Goal: Task Accomplishment & Management: Manage account settings

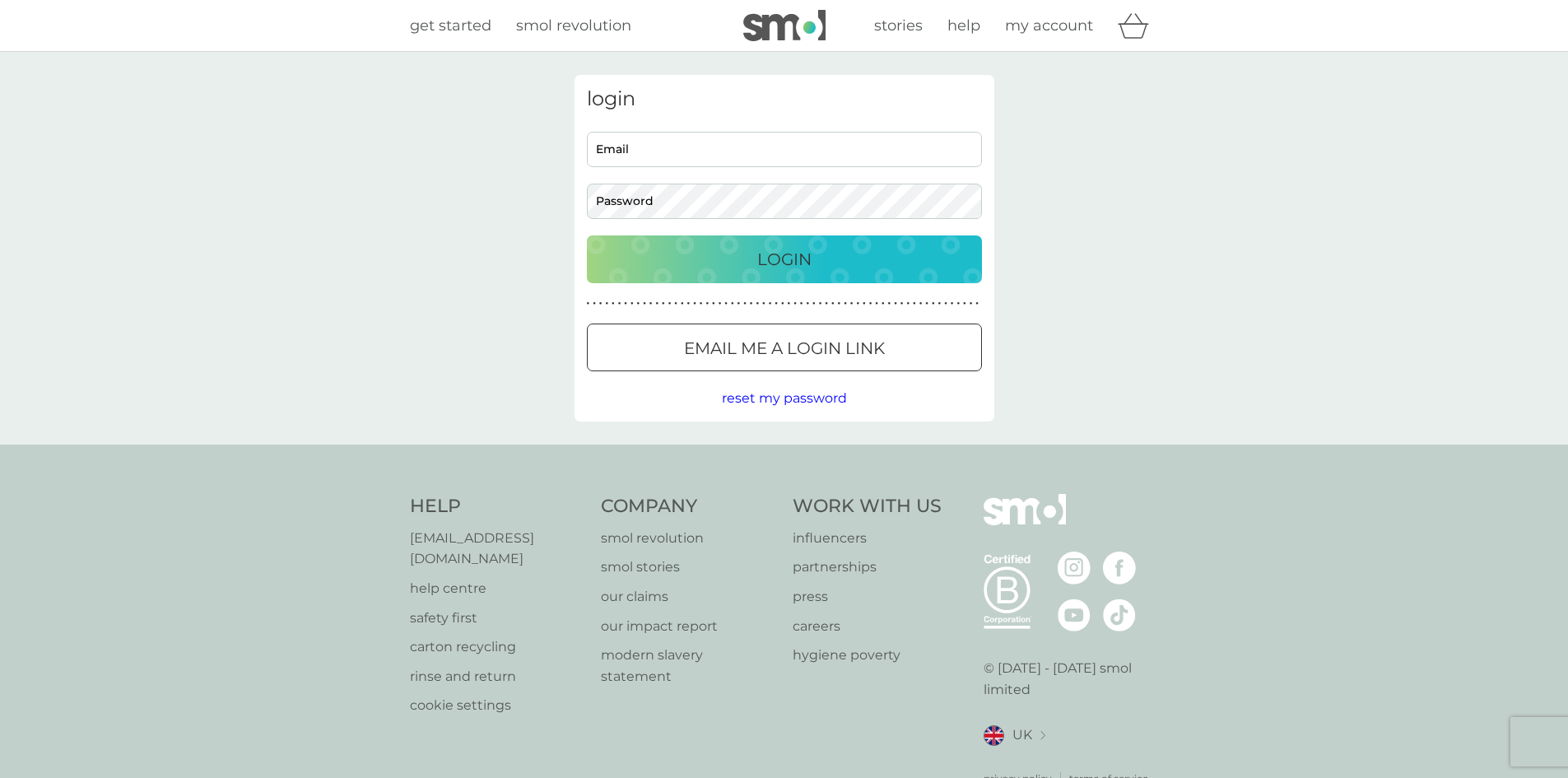
type input "[EMAIL_ADDRESS][DOMAIN_NAME]"
click at [783, 255] on p "Login" at bounding box center [784, 259] width 54 height 26
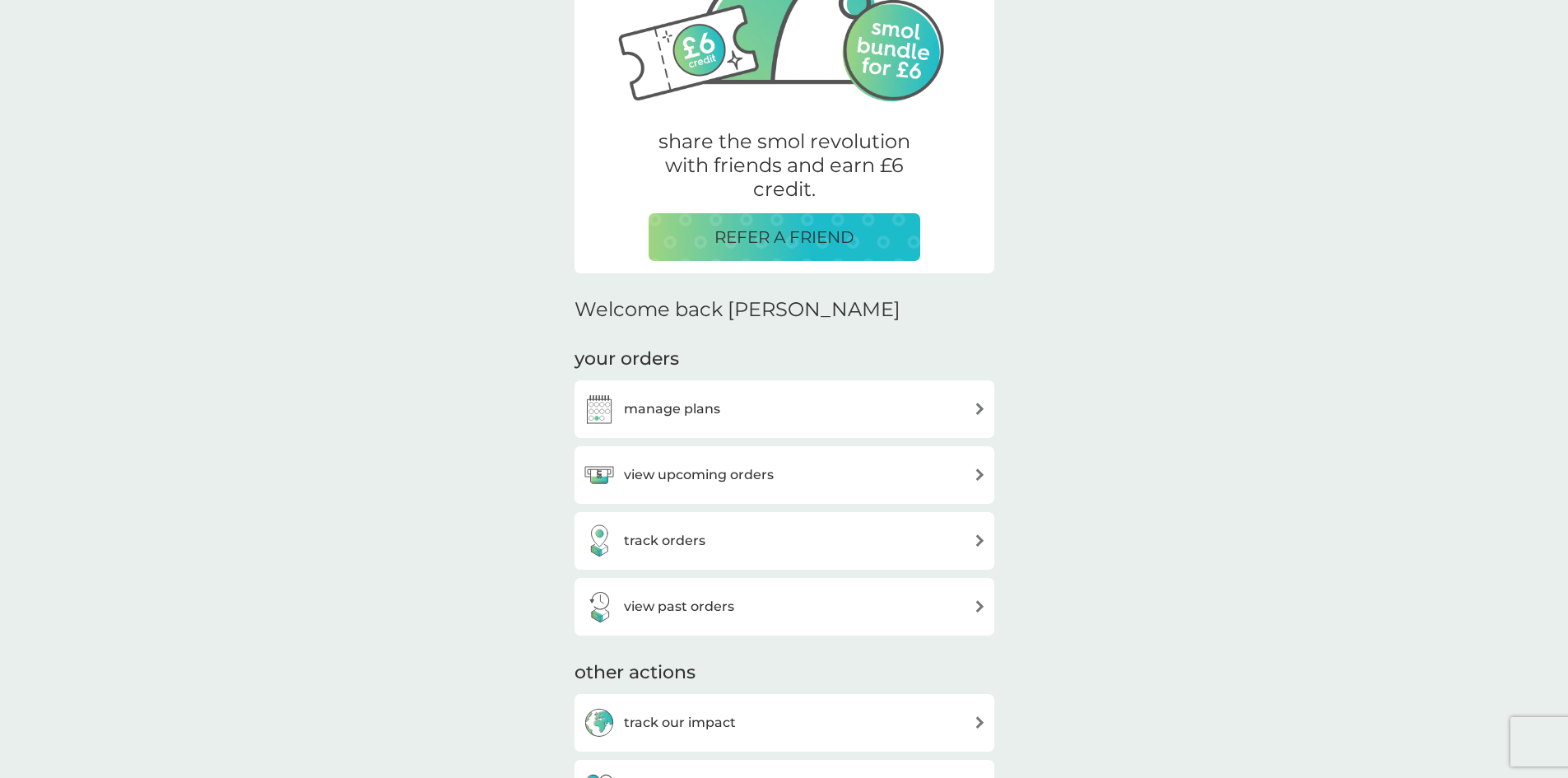
scroll to position [246, 0]
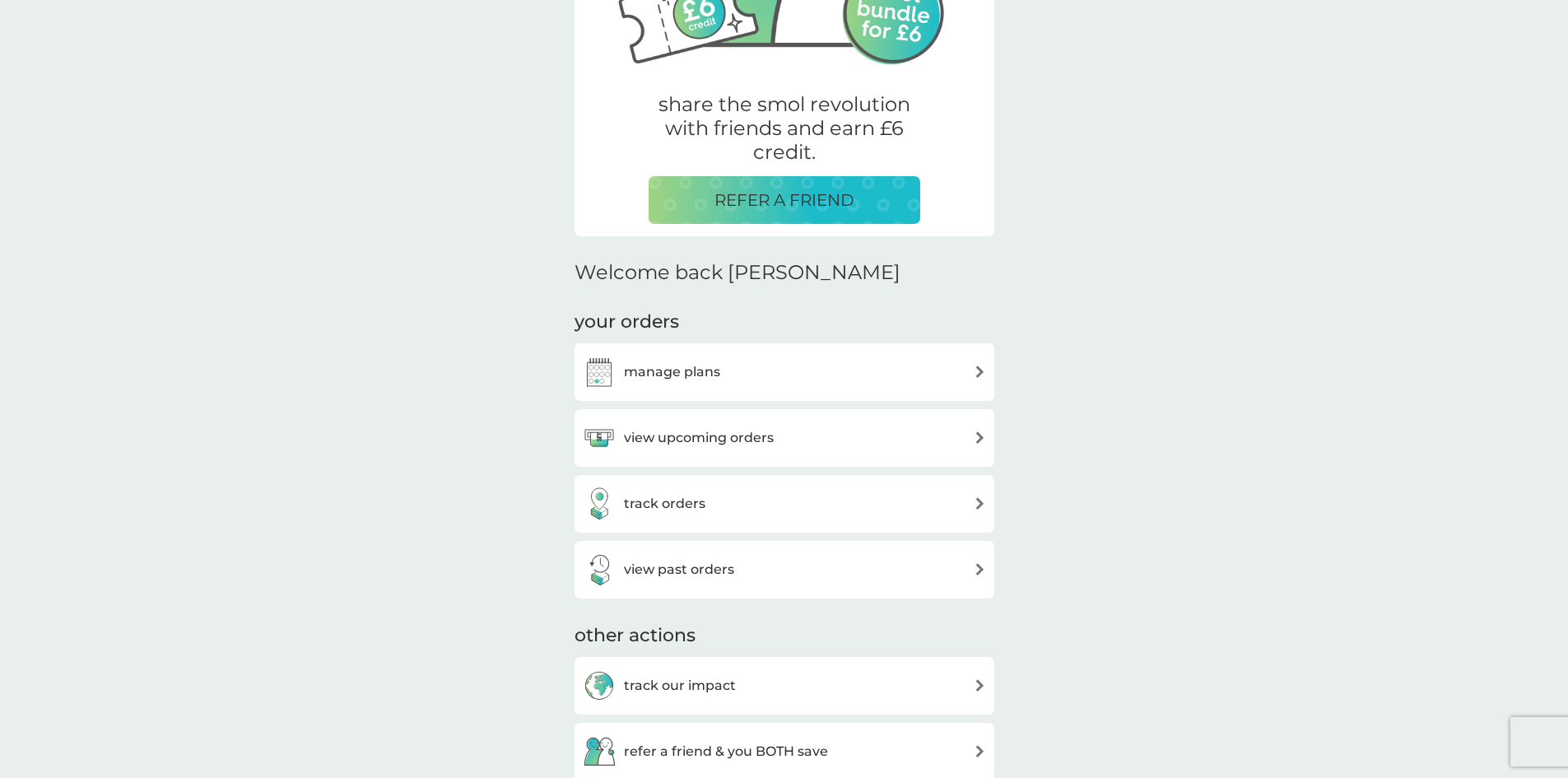
click at [971, 378] on div "manage plans" at bounding box center [784, 372] width 403 height 33
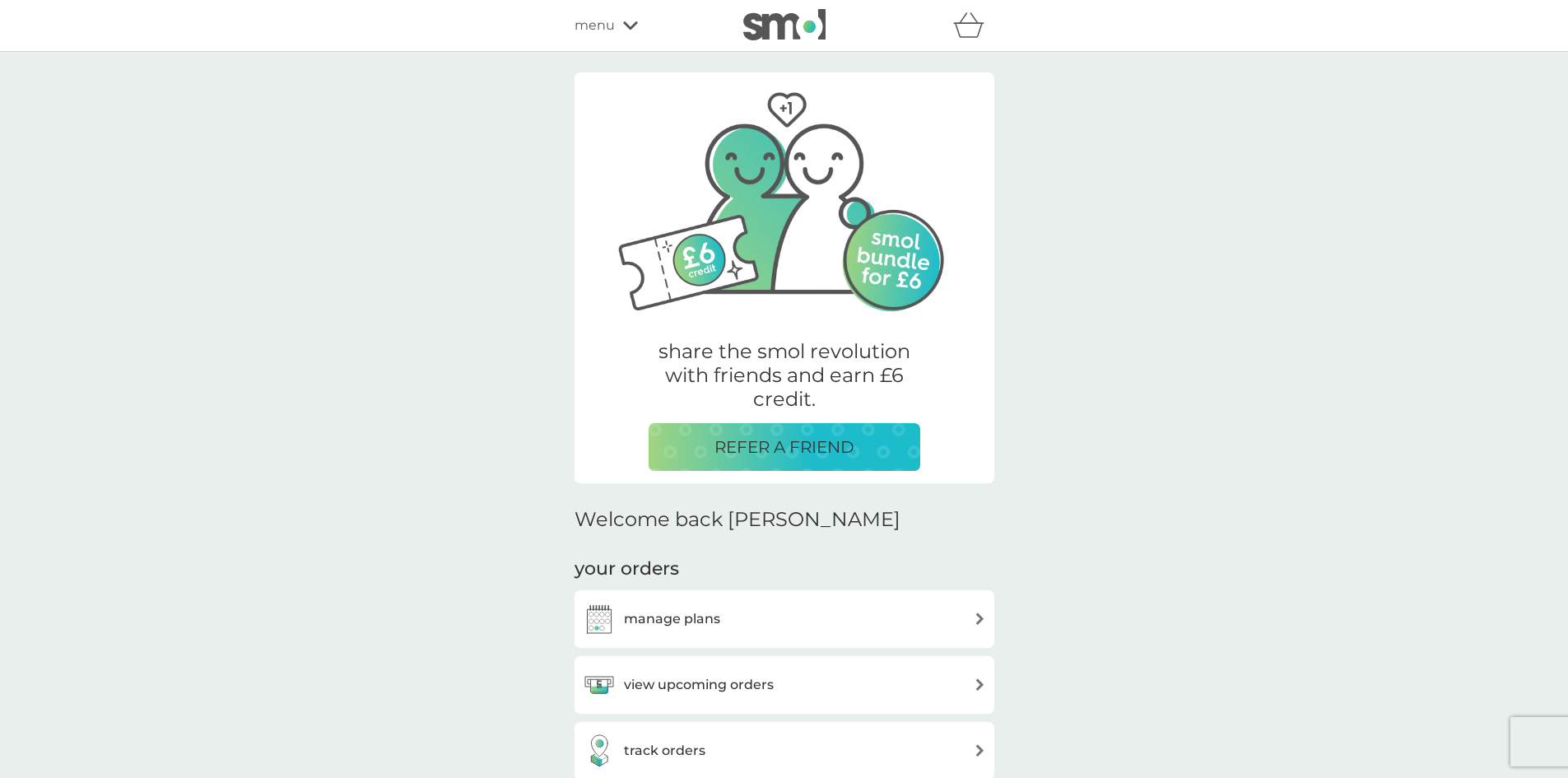
scroll to position [246, 0]
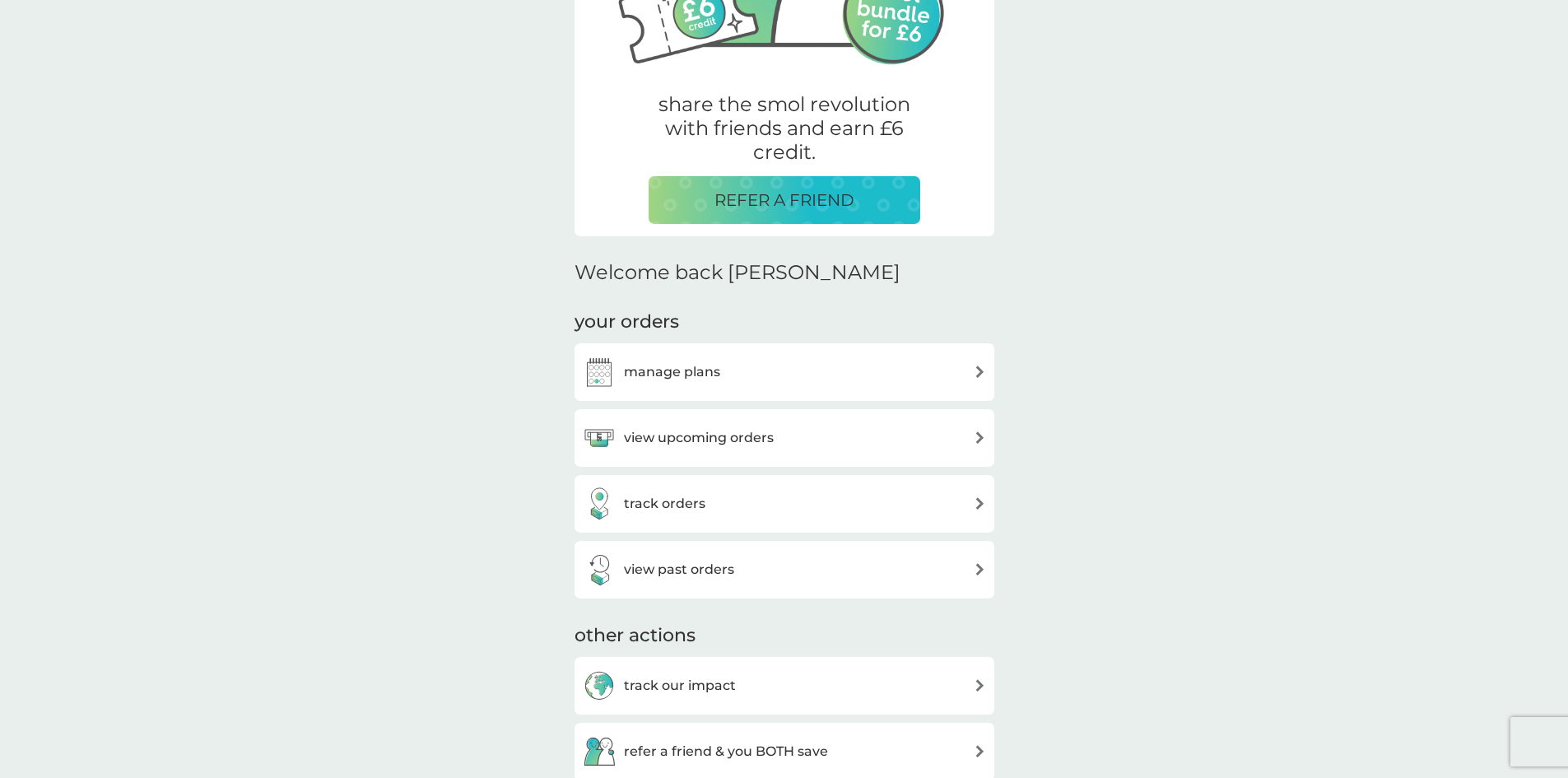
click at [711, 437] on h3 "view upcoming orders" at bounding box center [698, 438] width 150 height 21
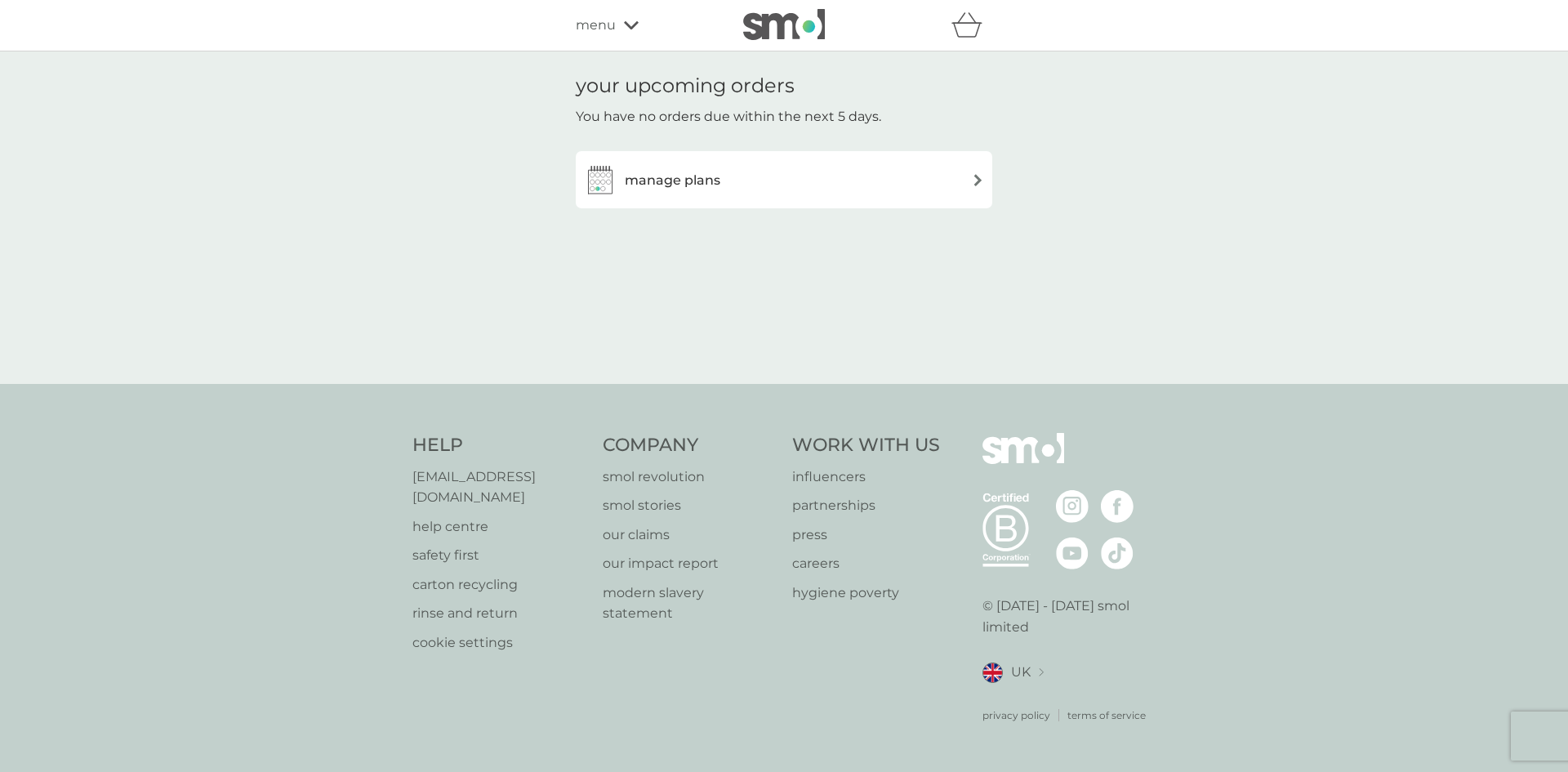
click at [666, 185] on h3 "manage plans" at bounding box center [672, 180] width 96 height 21
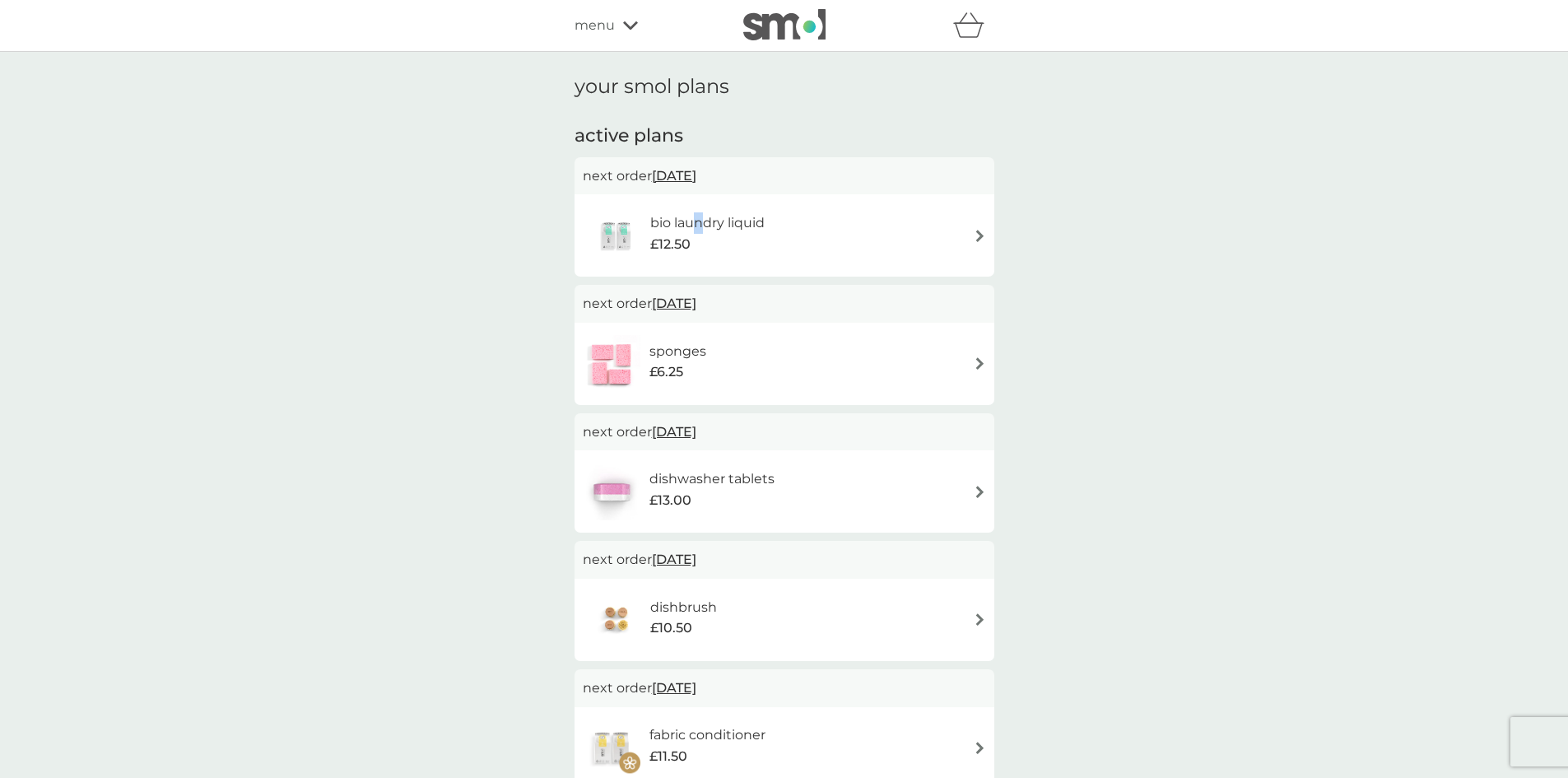
click at [698, 224] on h6 "bio laundry liquid" at bounding box center [708, 223] width 114 height 21
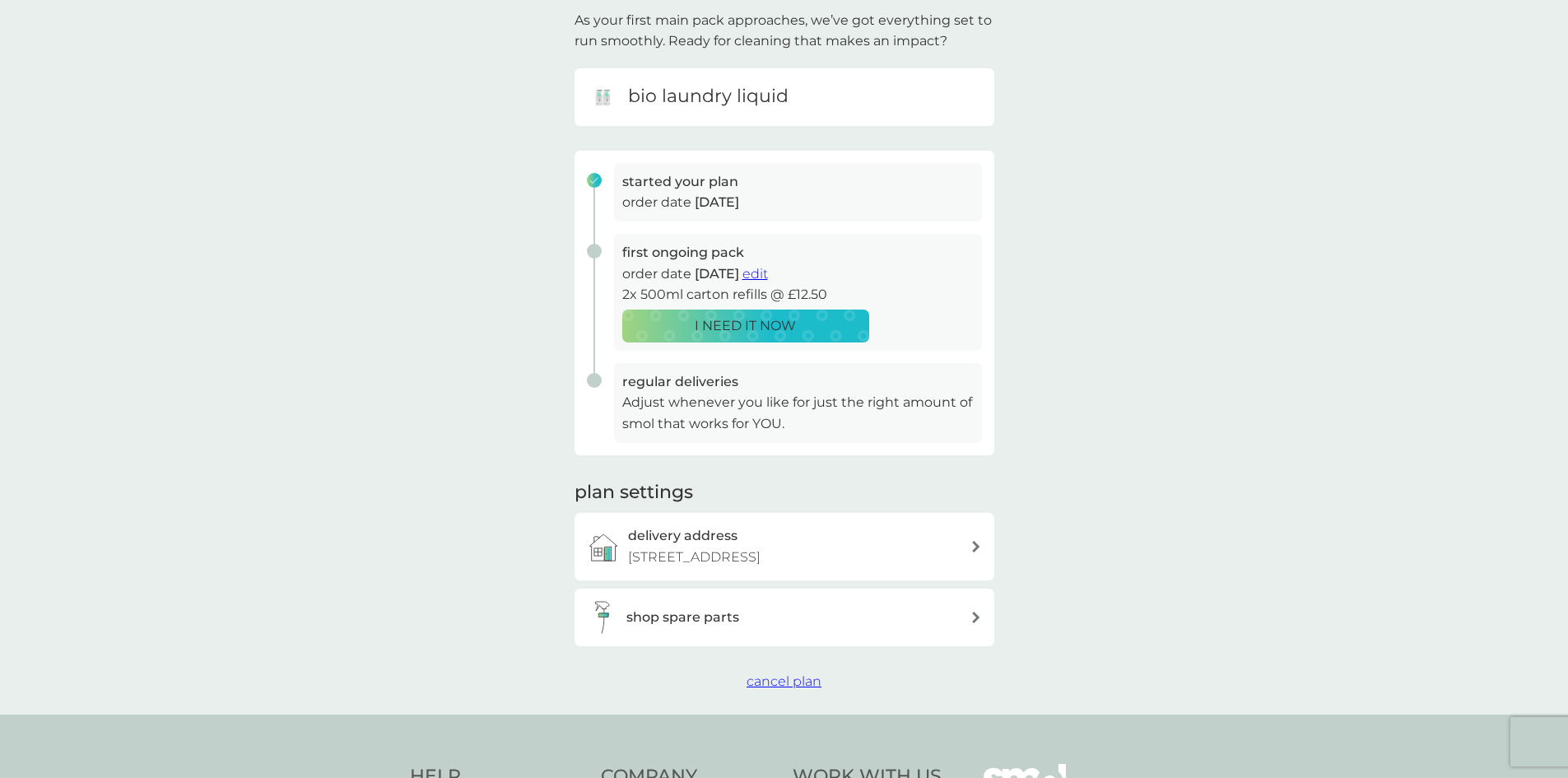
scroll to position [82, 0]
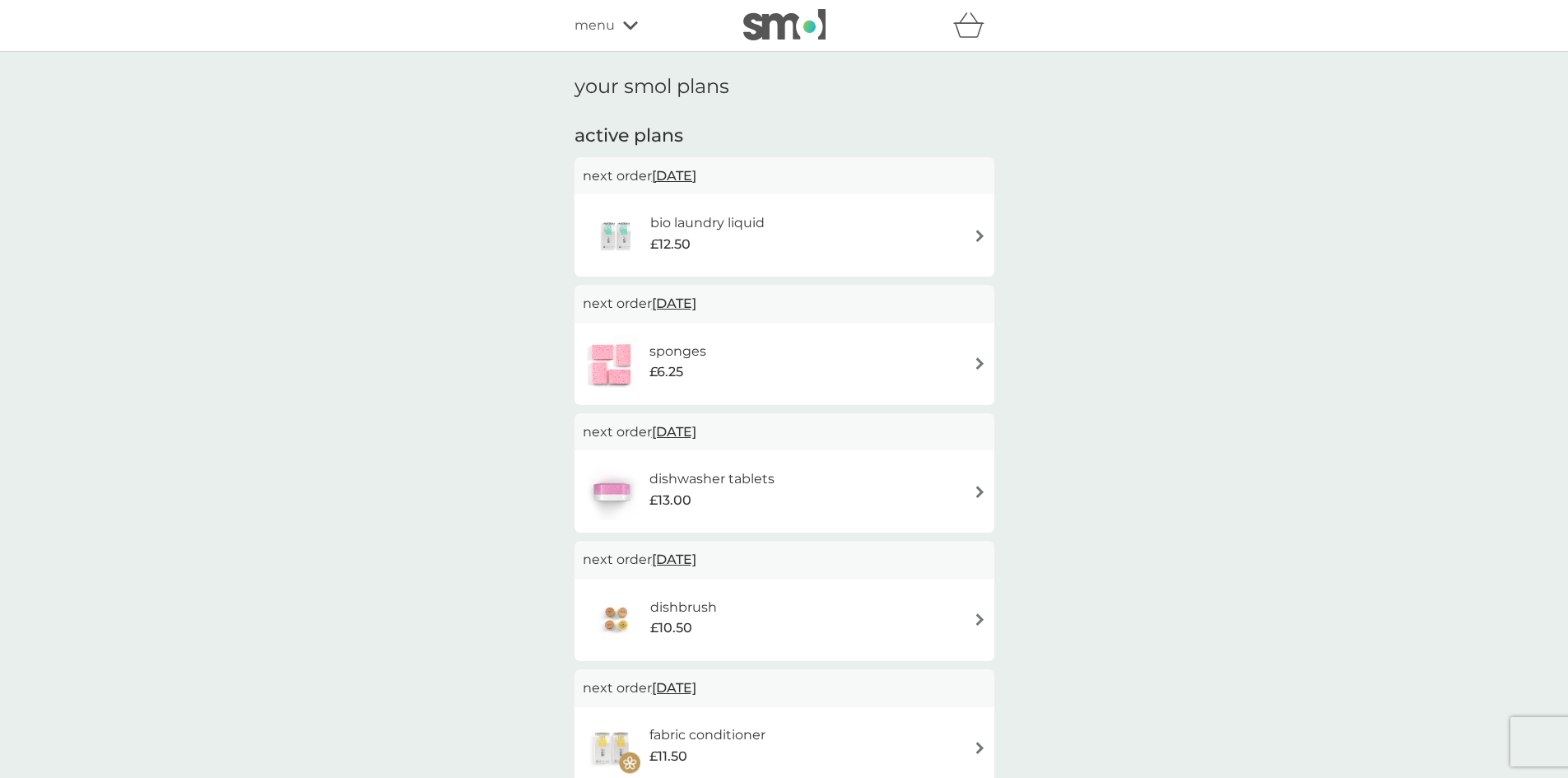
click at [689, 302] on span "18 Sep 2025" at bounding box center [674, 303] width 44 height 32
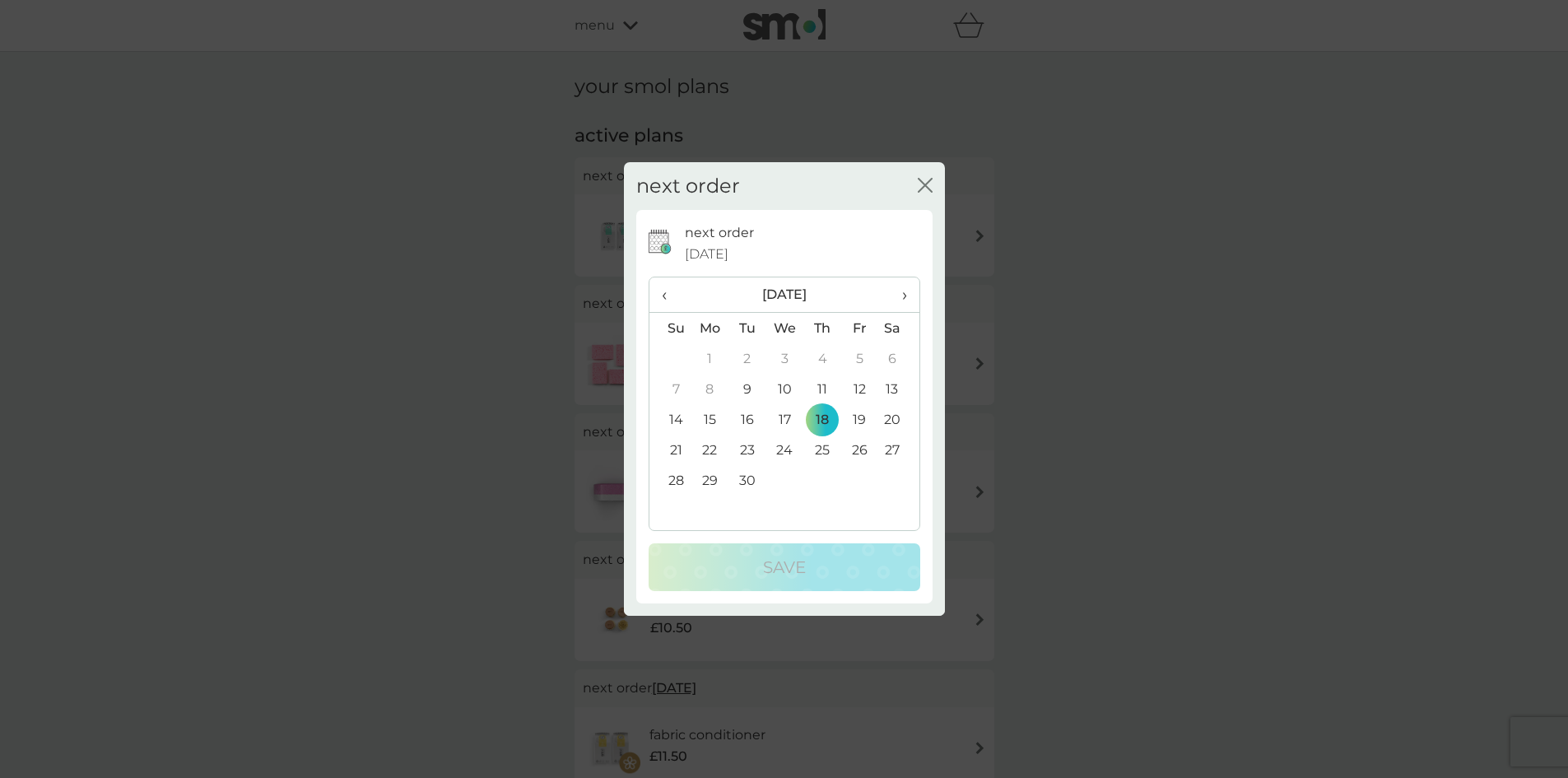
click at [922, 187] on icon "close" at bounding box center [924, 185] width 15 height 14
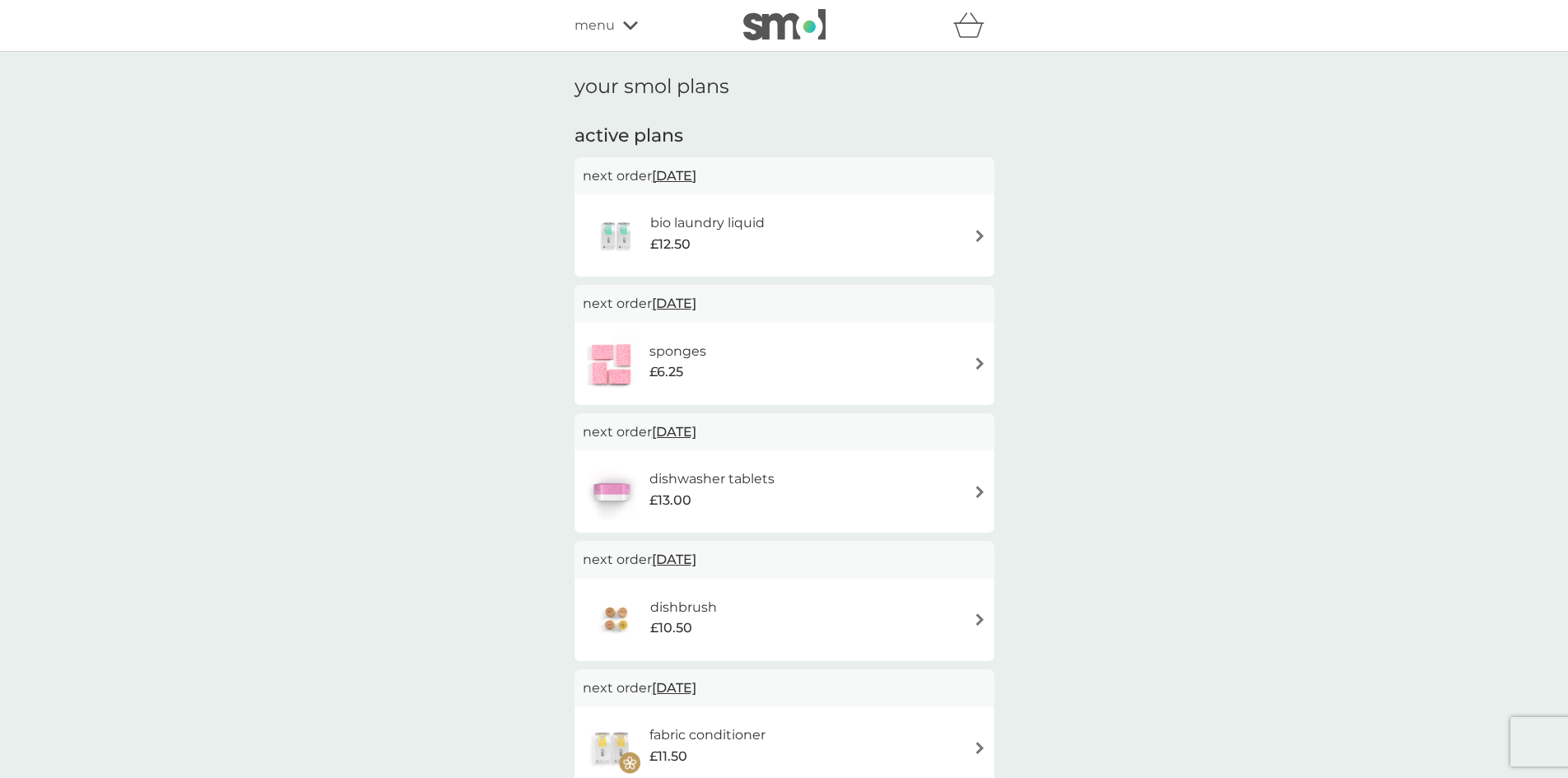
click at [703, 352] on h6 "sponges" at bounding box center [678, 351] width 57 height 21
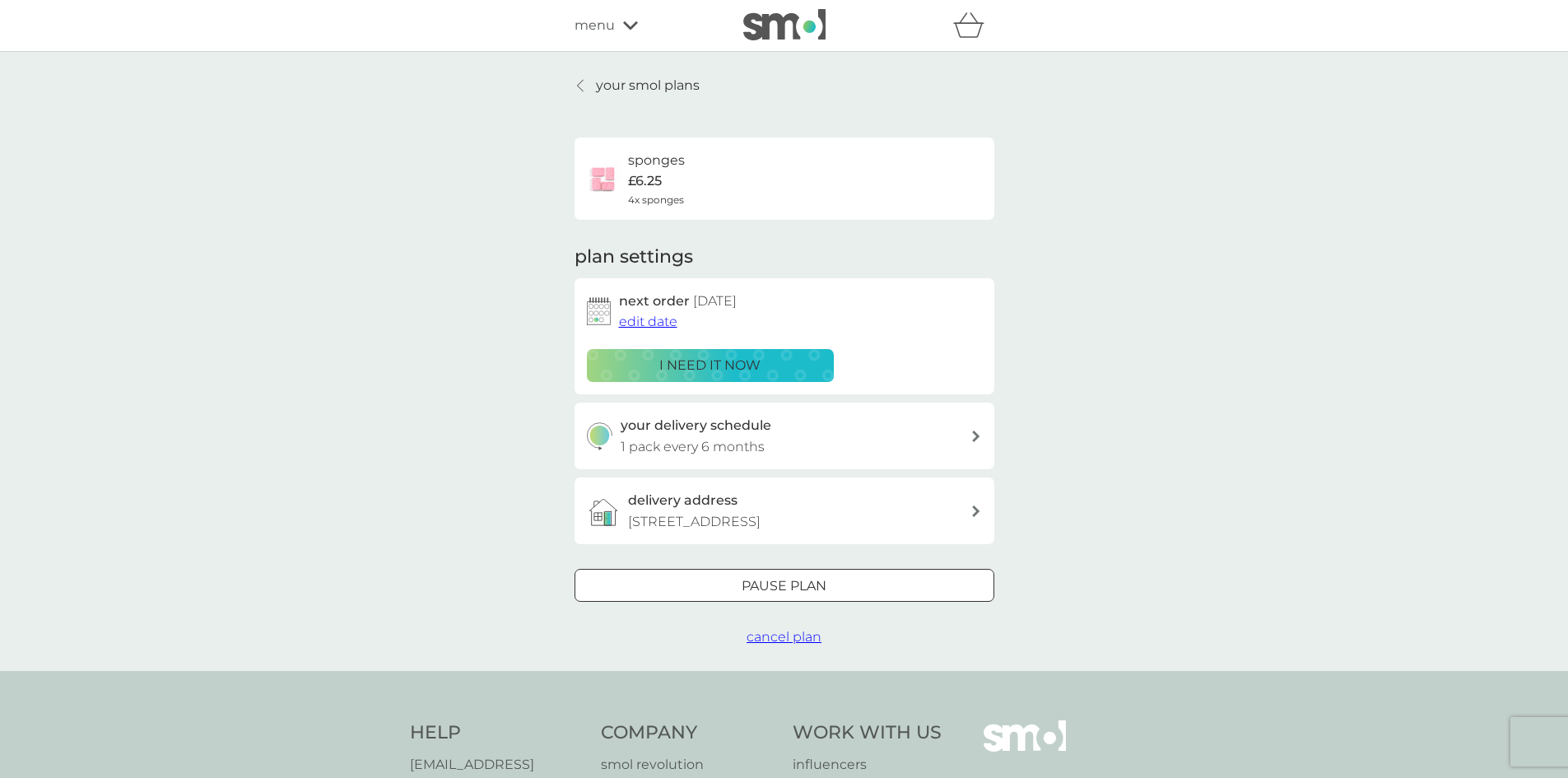
click at [650, 316] on span "edit date" at bounding box center [648, 321] width 58 height 15
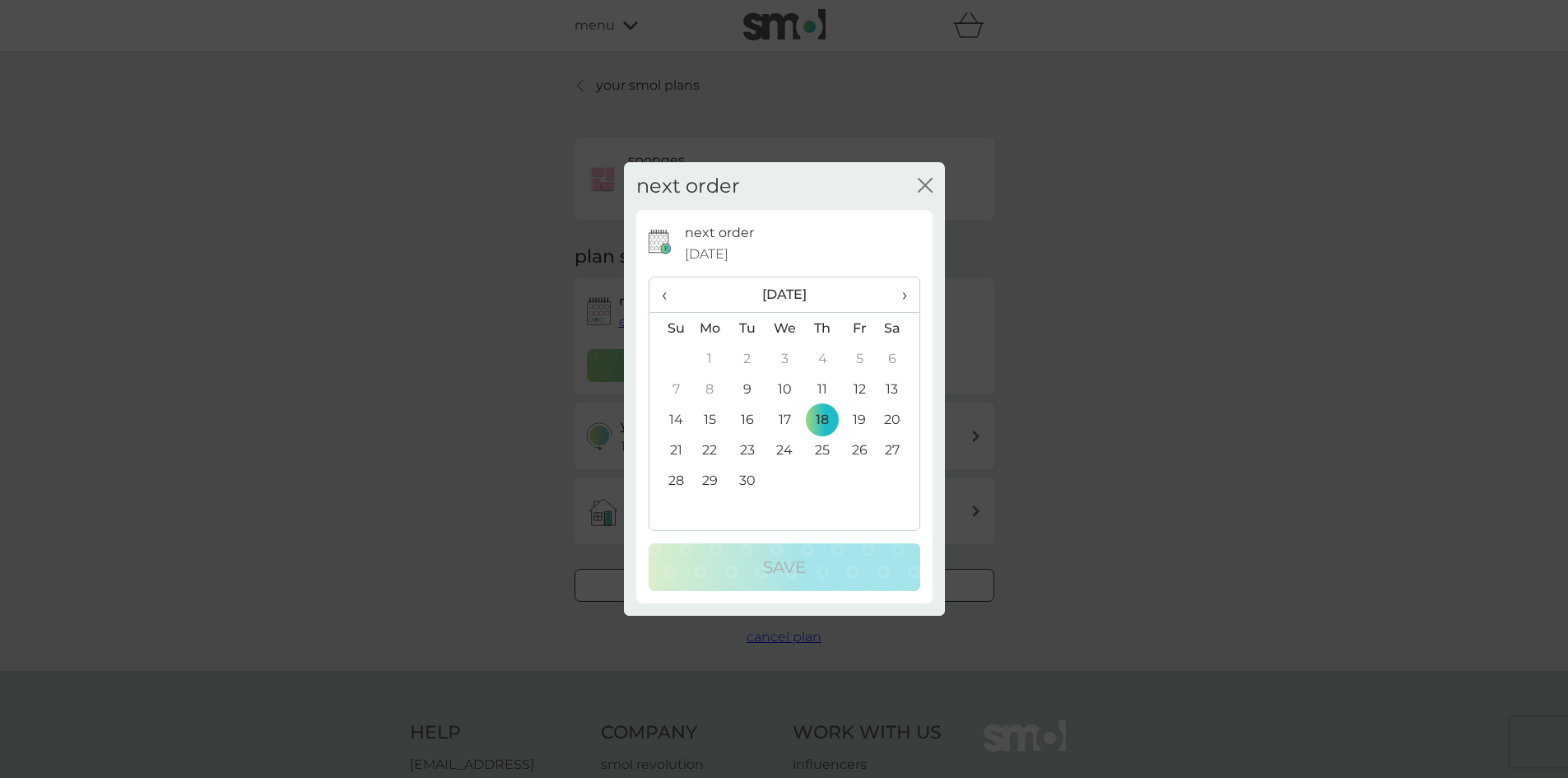
click at [907, 291] on th "›" at bounding box center [898, 295] width 42 height 36
click at [787, 418] on td "15" at bounding box center [784, 418] width 38 height 30
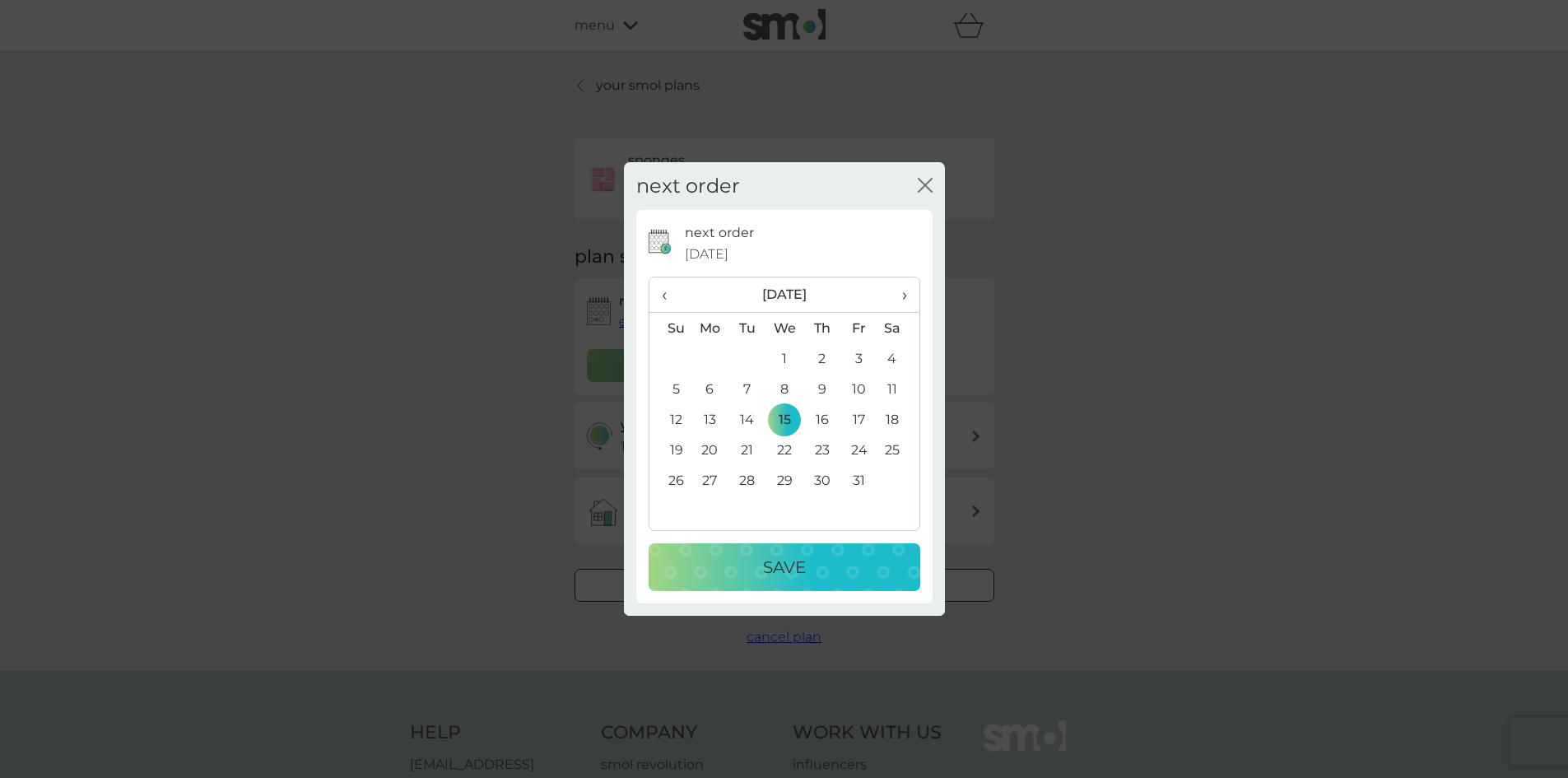
click at [781, 568] on p "Save" at bounding box center [784, 566] width 43 height 26
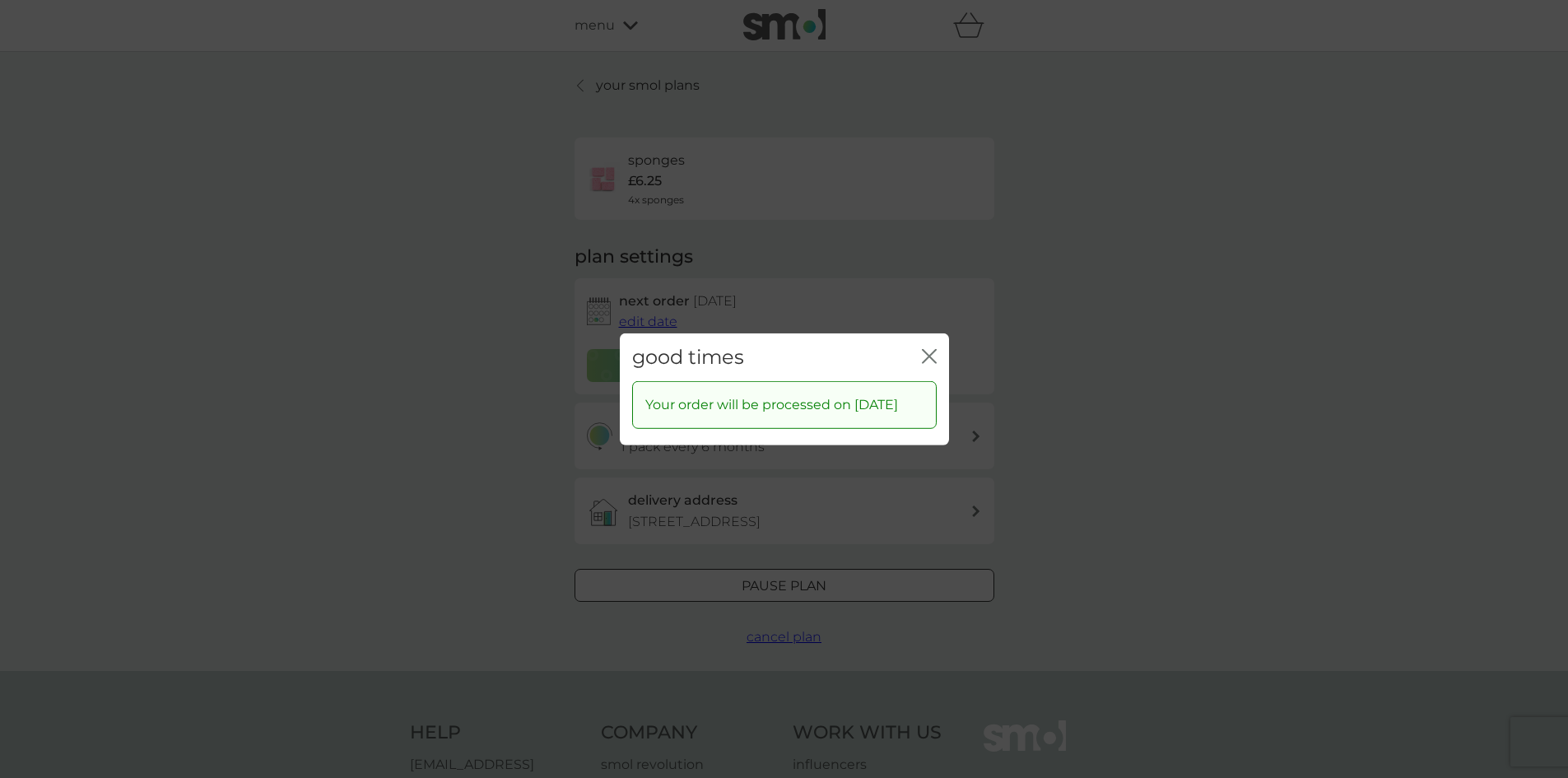
click at [934, 348] on icon "close" at bounding box center [928, 355] width 15 height 14
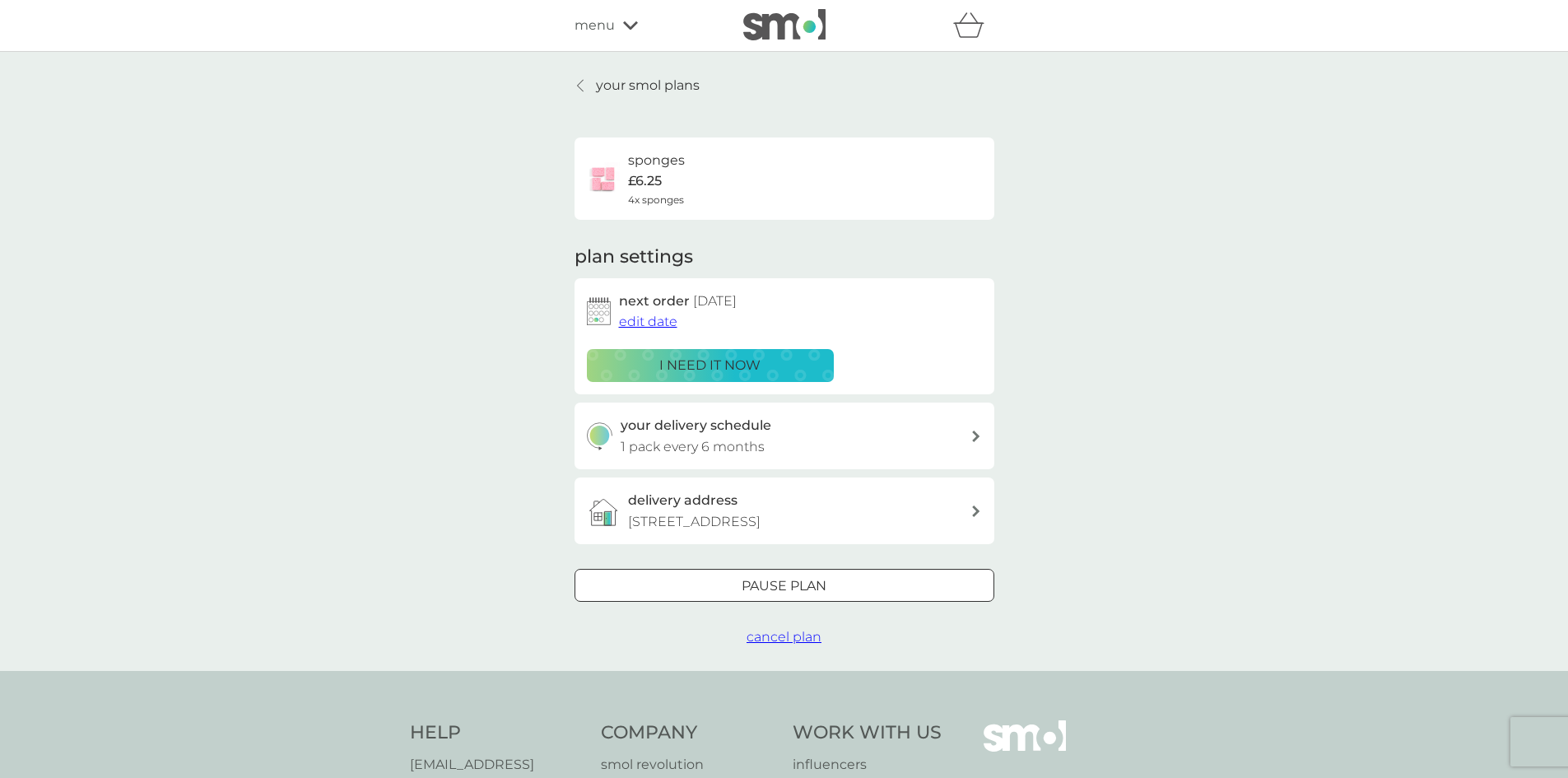
click at [638, 82] on p "your smol plans" at bounding box center [647, 85] width 103 height 21
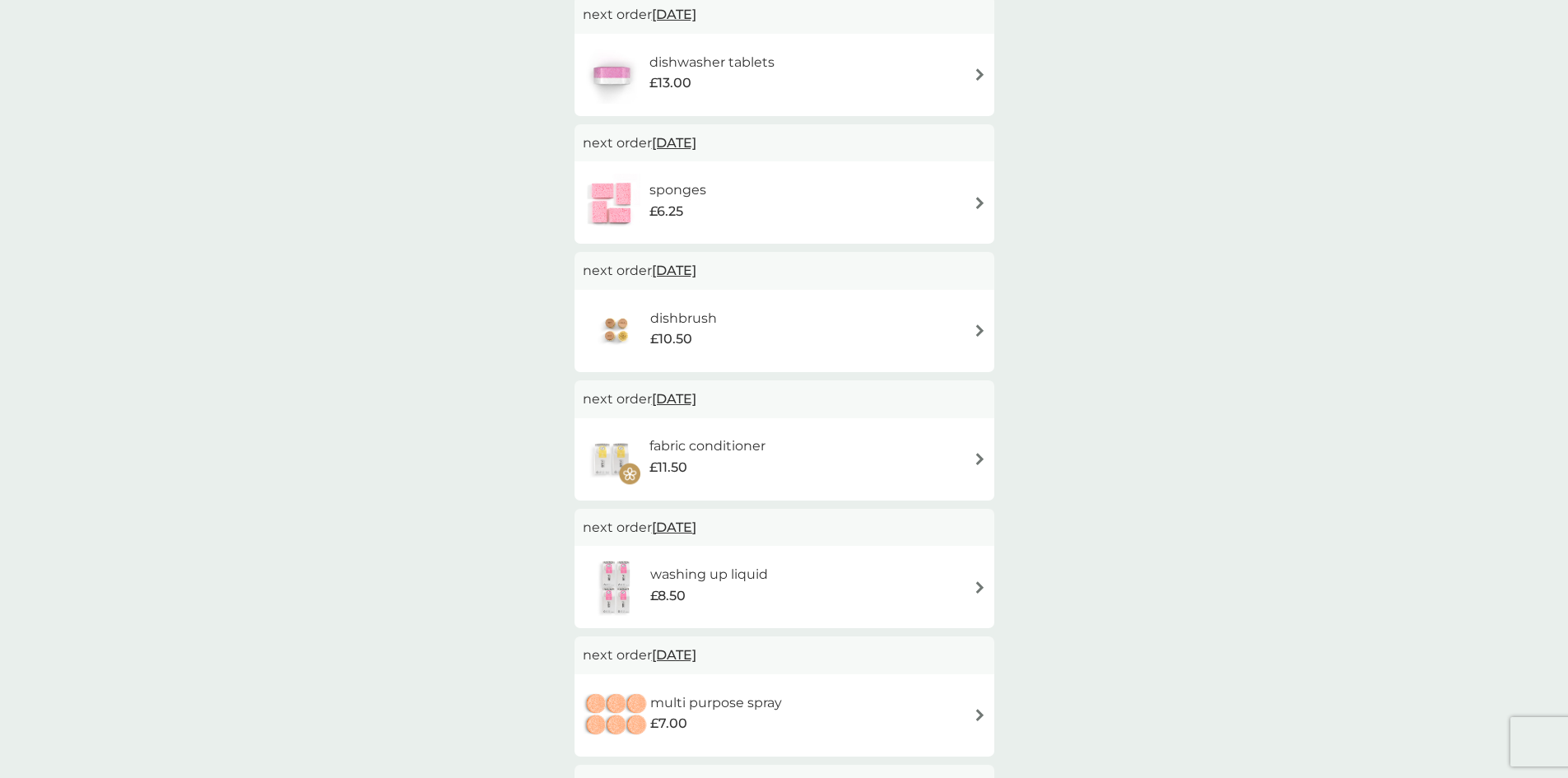
scroll to position [330, 0]
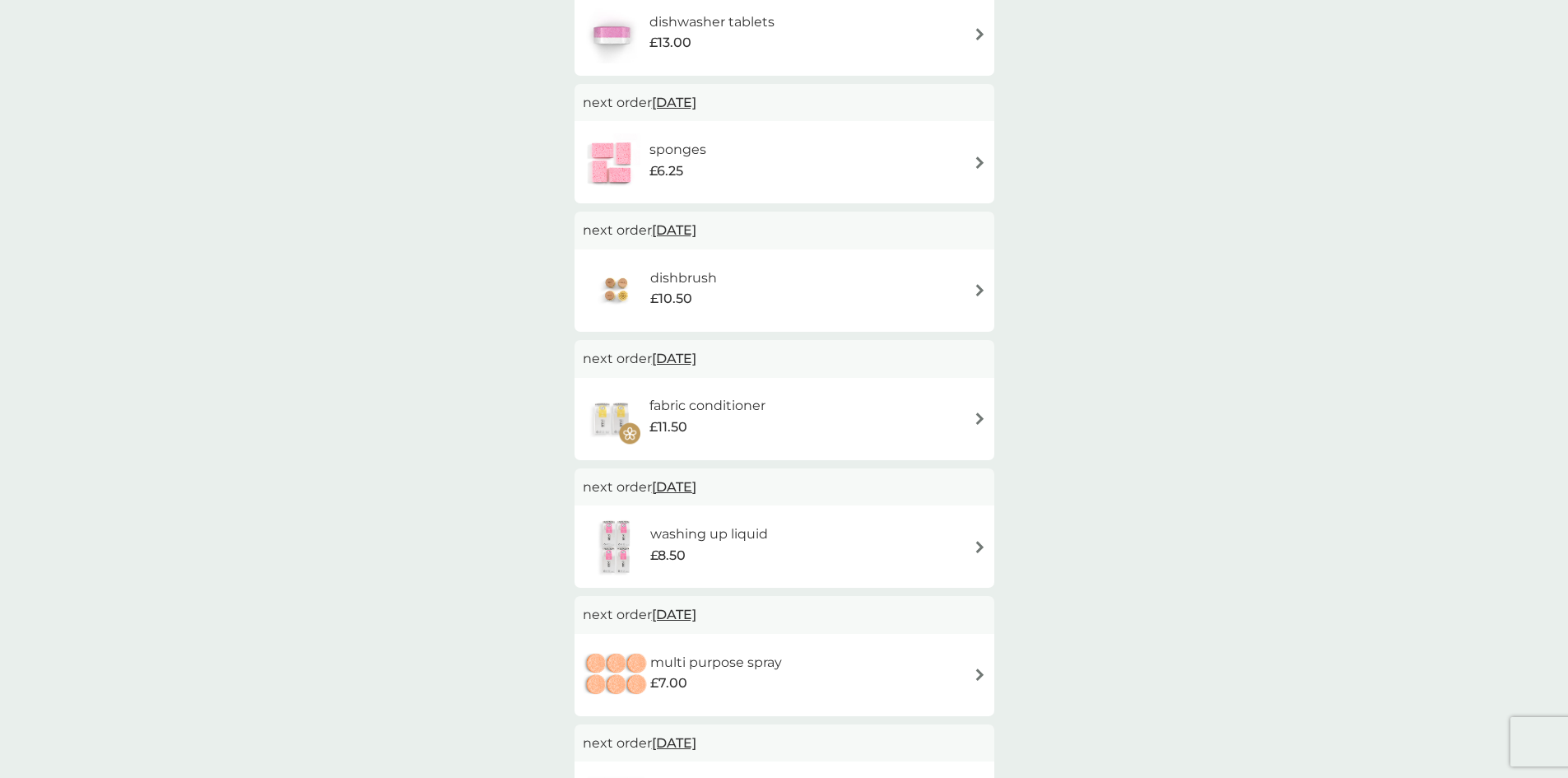
click at [731, 409] on h6 "fabric conditioner" at bounding box center [708, 406] width 116 height 21
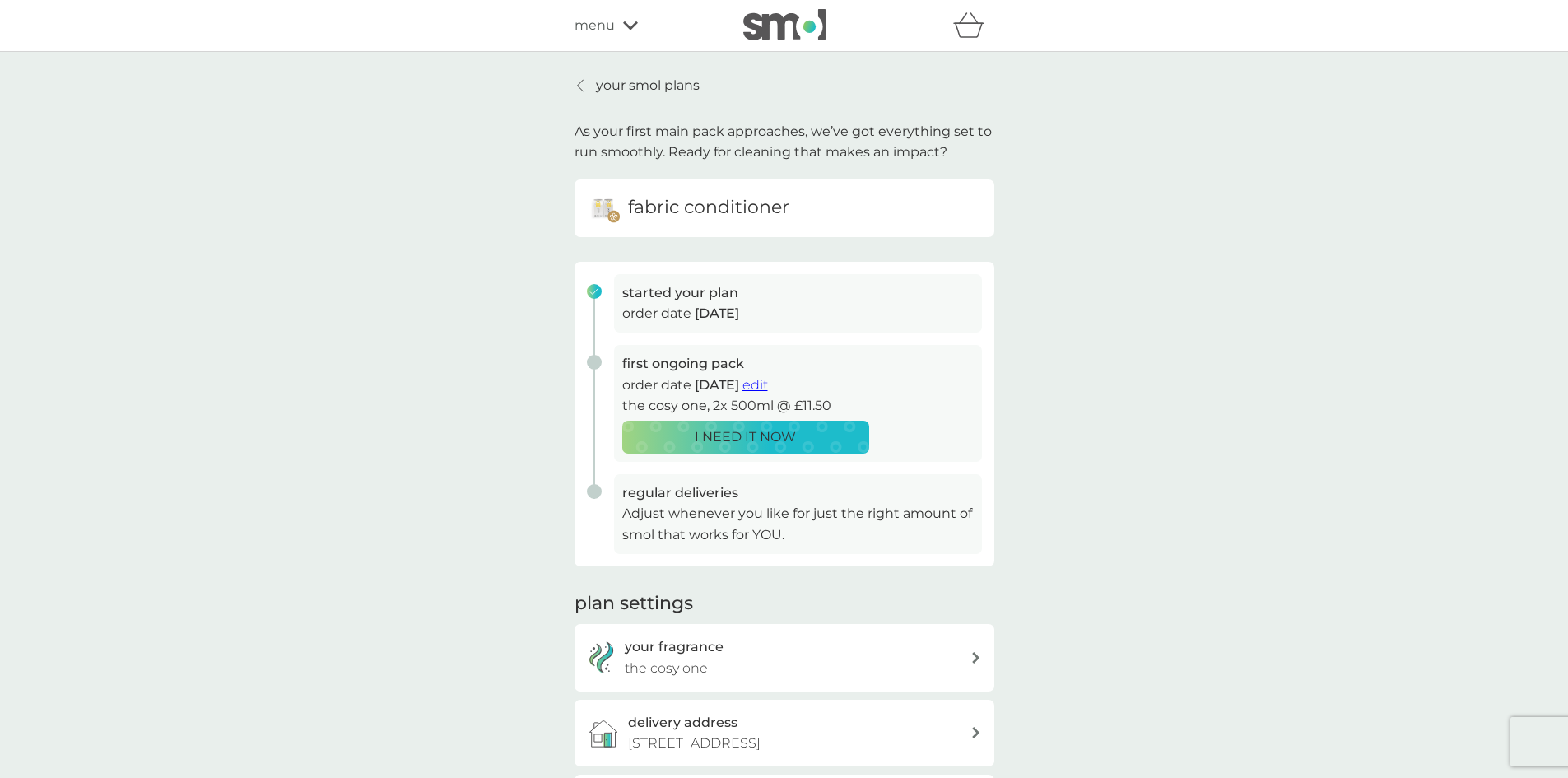
click at [768, 389] on span "edit" at bounding box center [755, 385] width 25 height 15
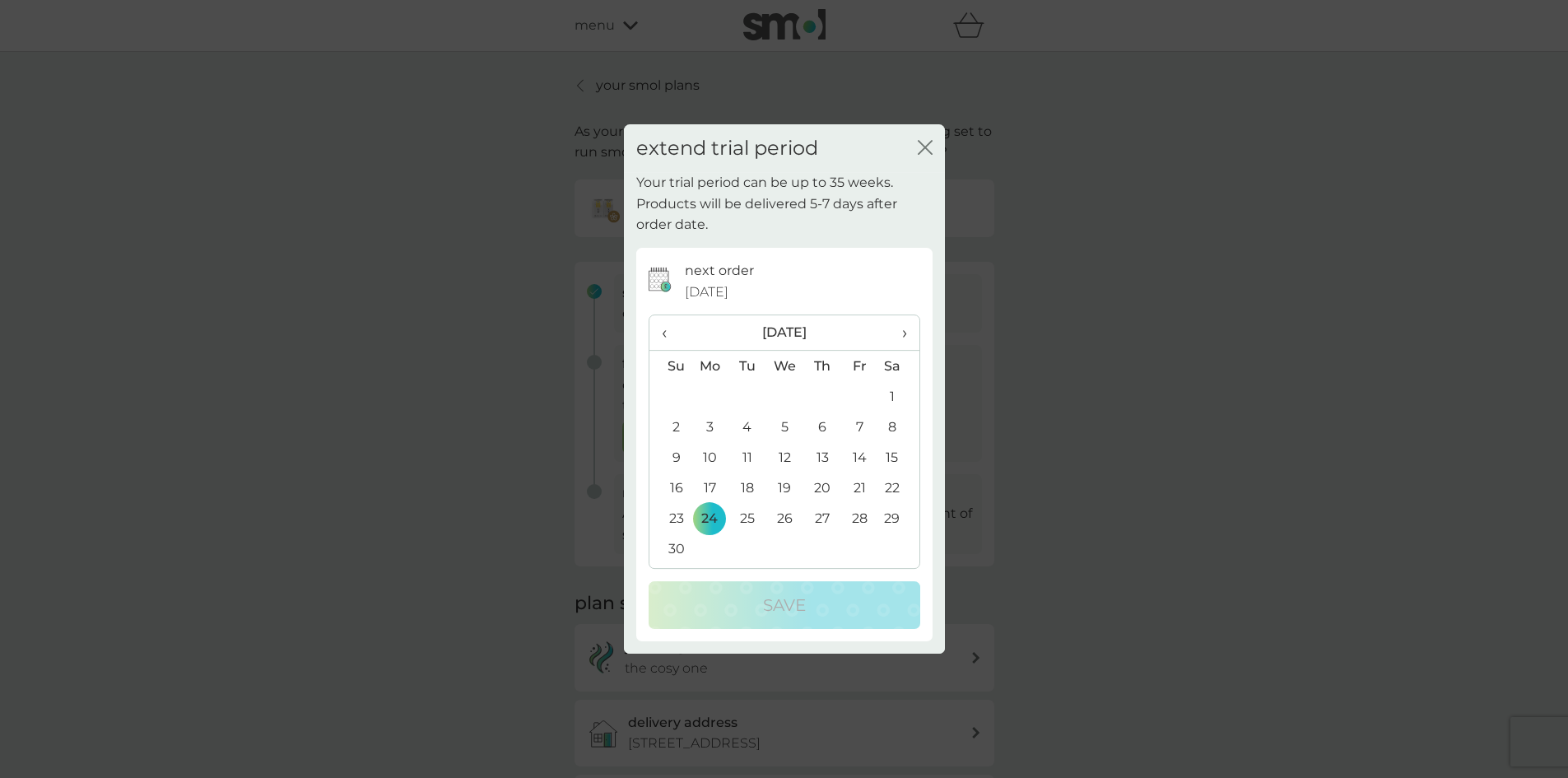
click at [661, 335] on span "‹" at bounding box center [670, 332] width 17 height 35
click at [665, 335] on span "‹" at bounding box center [670, 332] width 17 height 35
click at [711, 487] on td "22" at bounding box center [710, 487] width 38 height 30
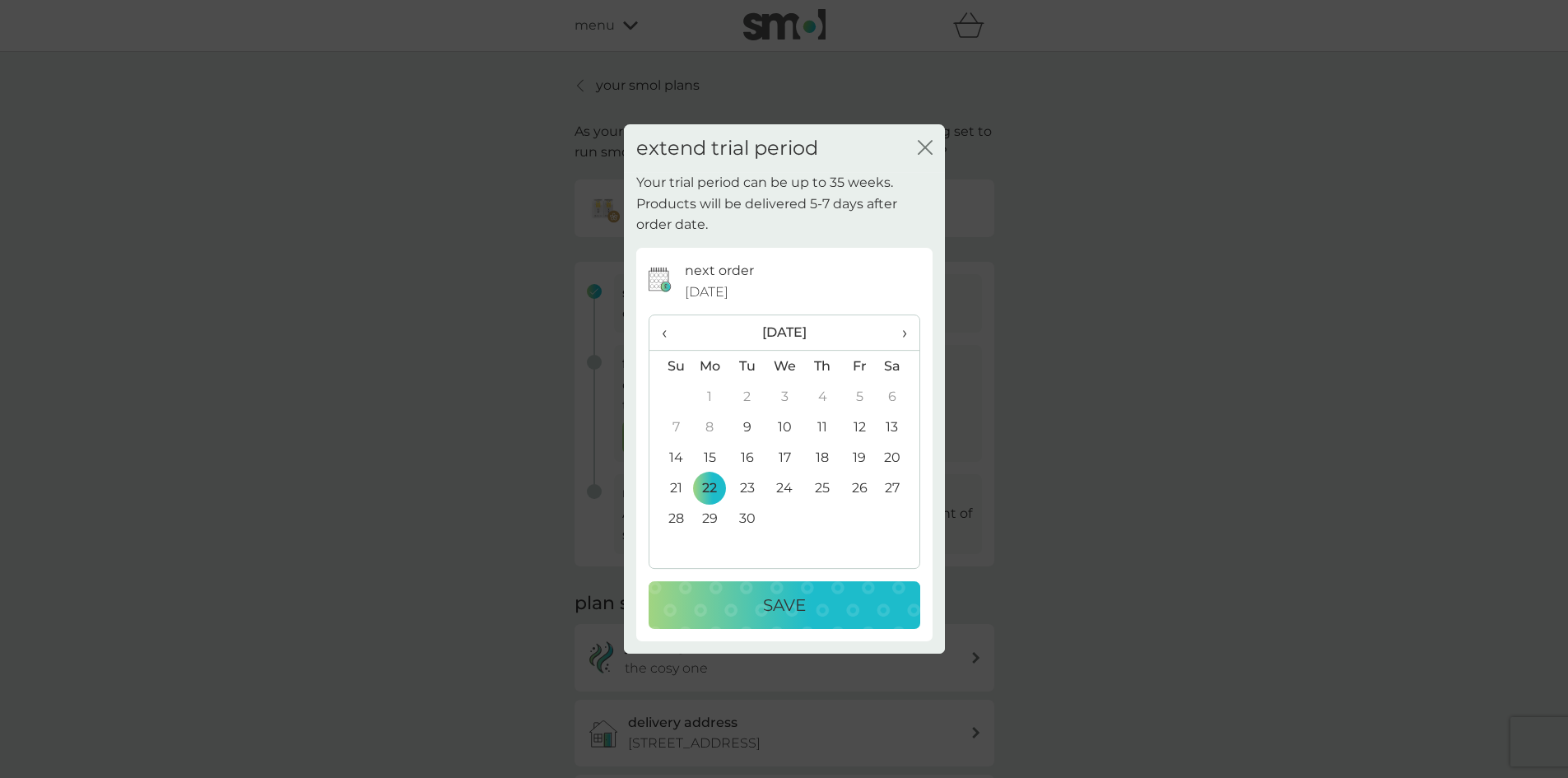
click at [761, 603] on div "Save" at bounding box center [784, 604] width 239 height 26
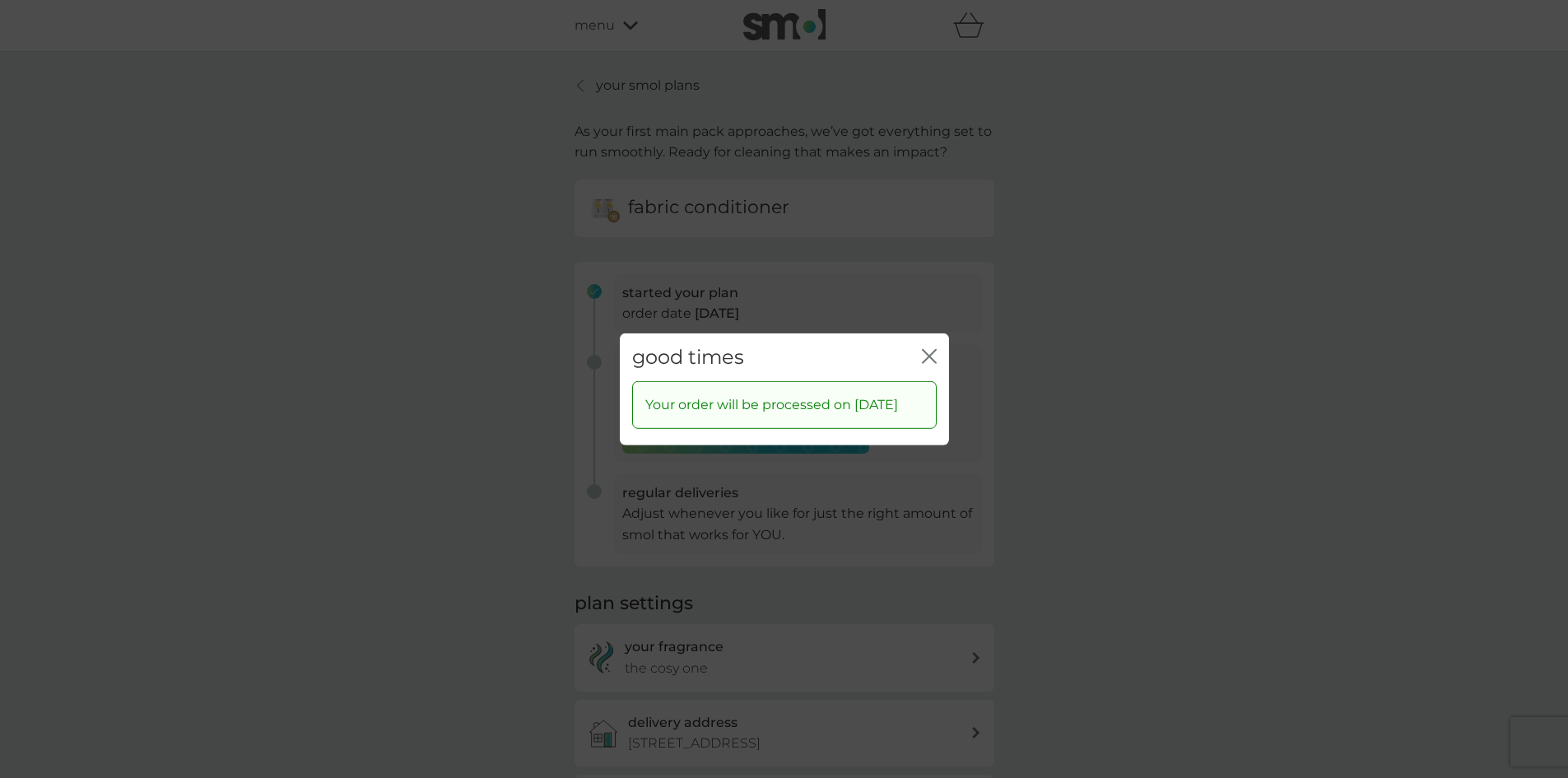
click at [931, 348] on icon "close" at bounding box center [928, 355] width 15 height 14
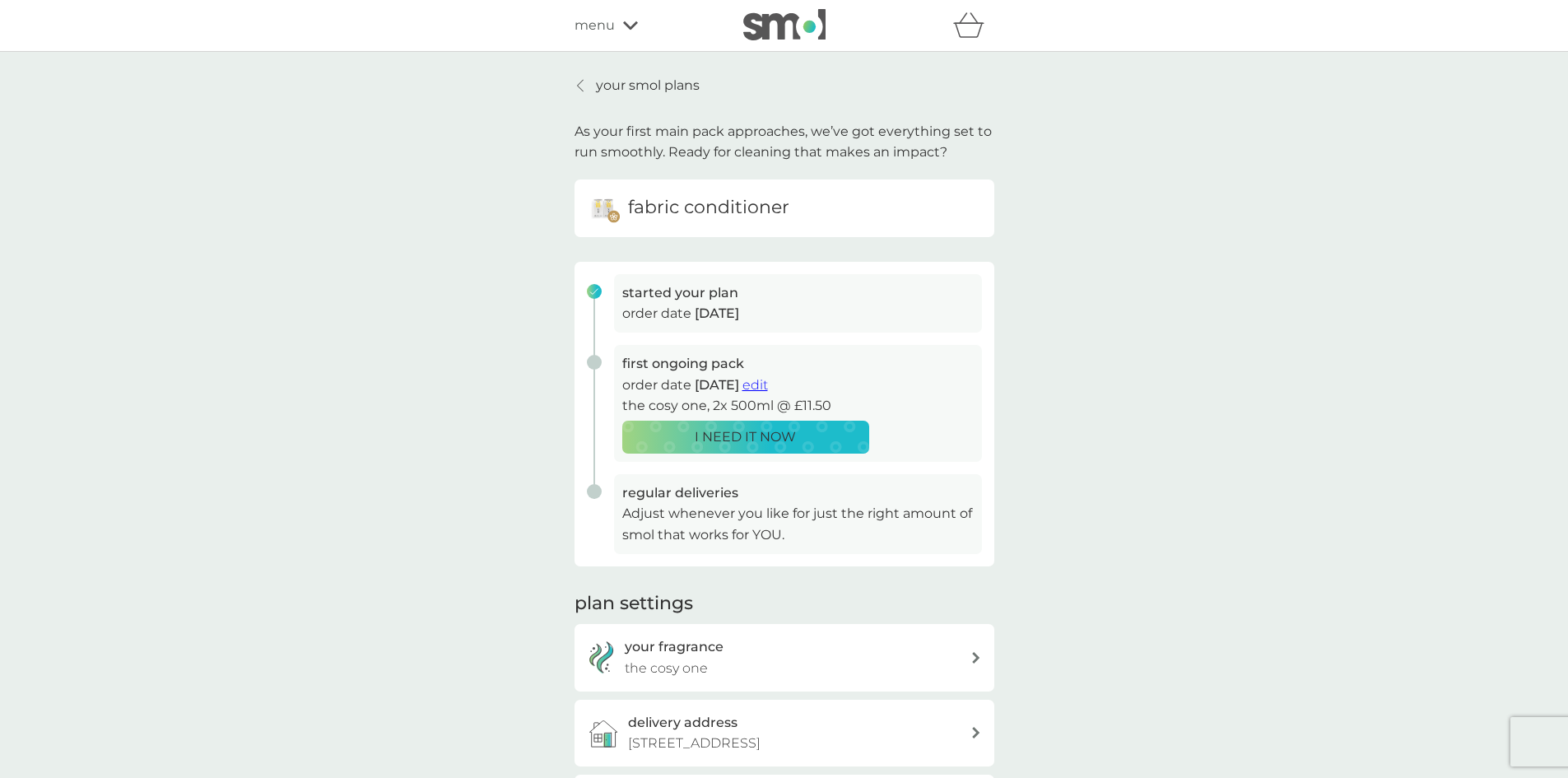
click at [584, 85] on div at bounding box center [581, 86] width 12 height 14
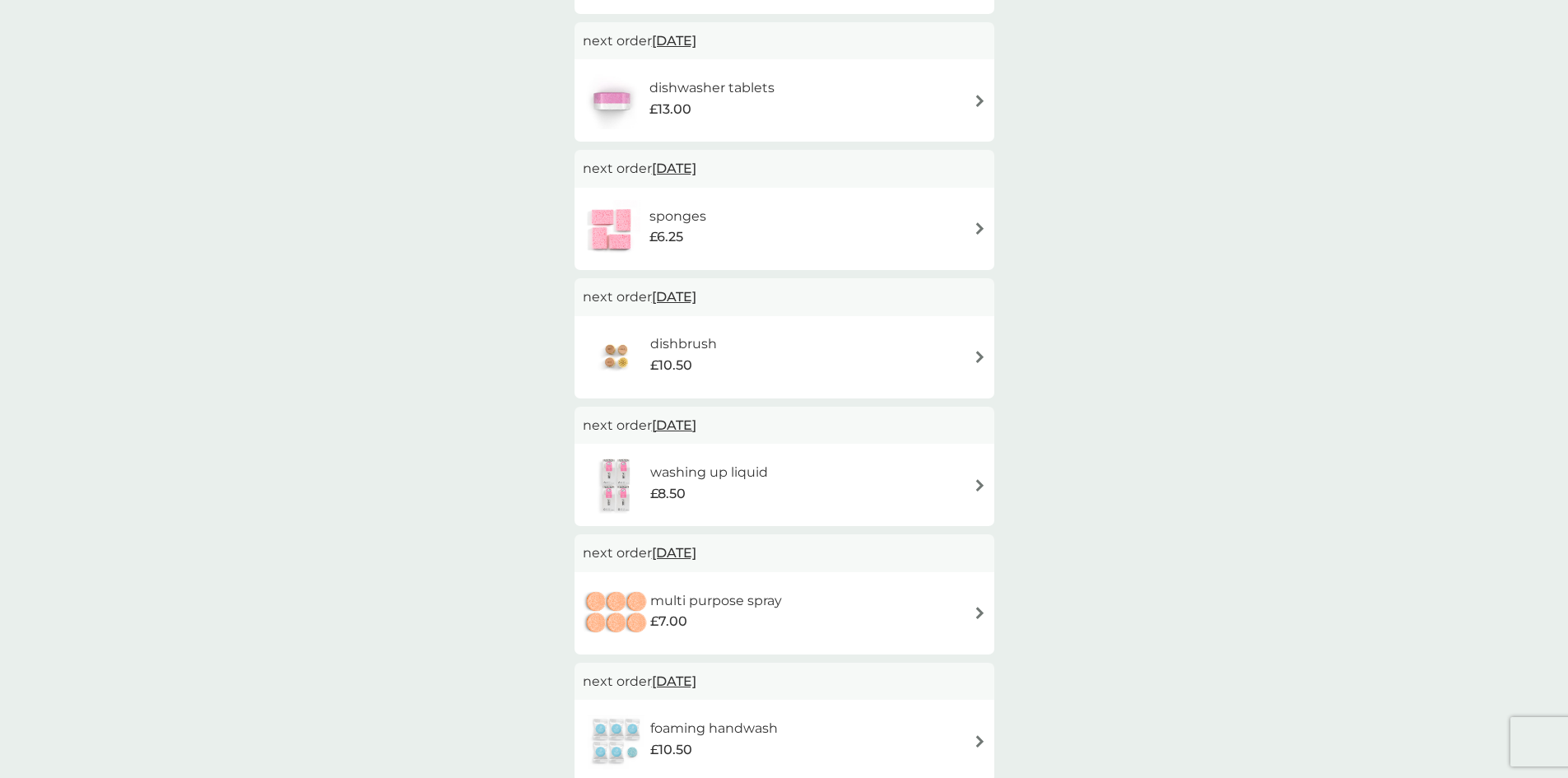
scroll to position [412, 0]
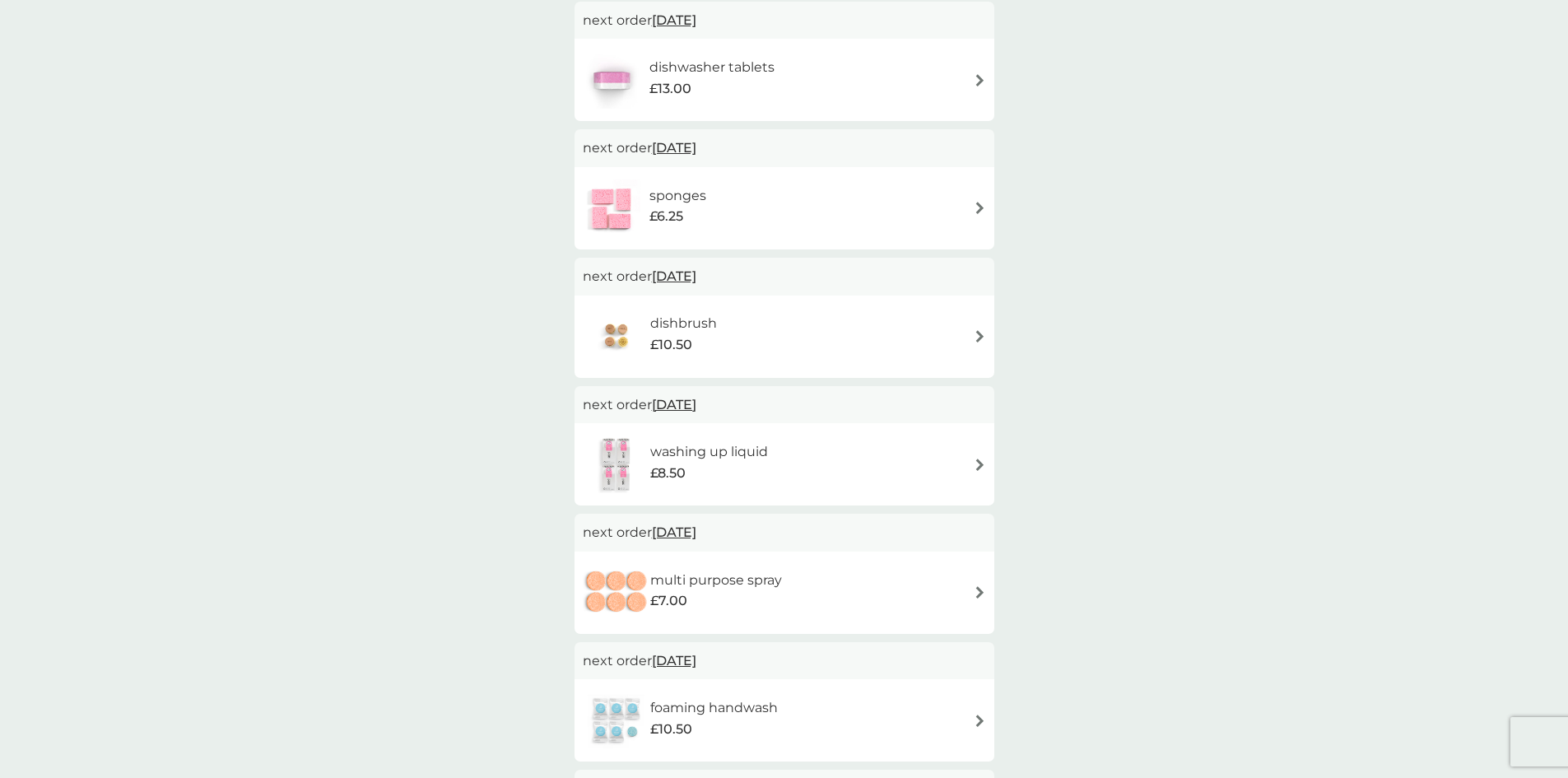
click at [707, 450] on h6 "washing up liquid" at bounding box center [710, 451] width 118 height 21
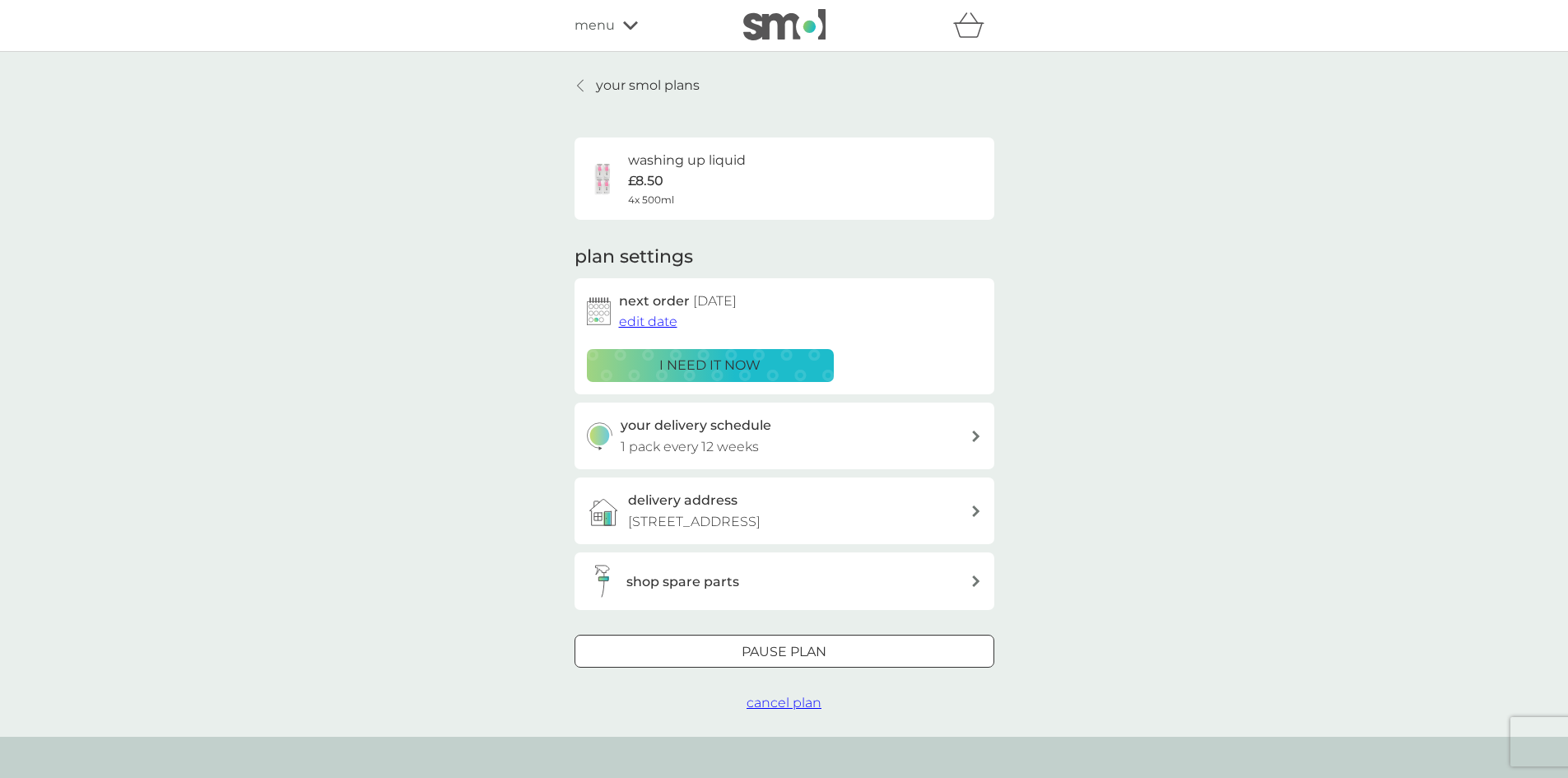
click at [599, 86] on p "your smol plans" at bounding box center [647, 85] width 103 height 21
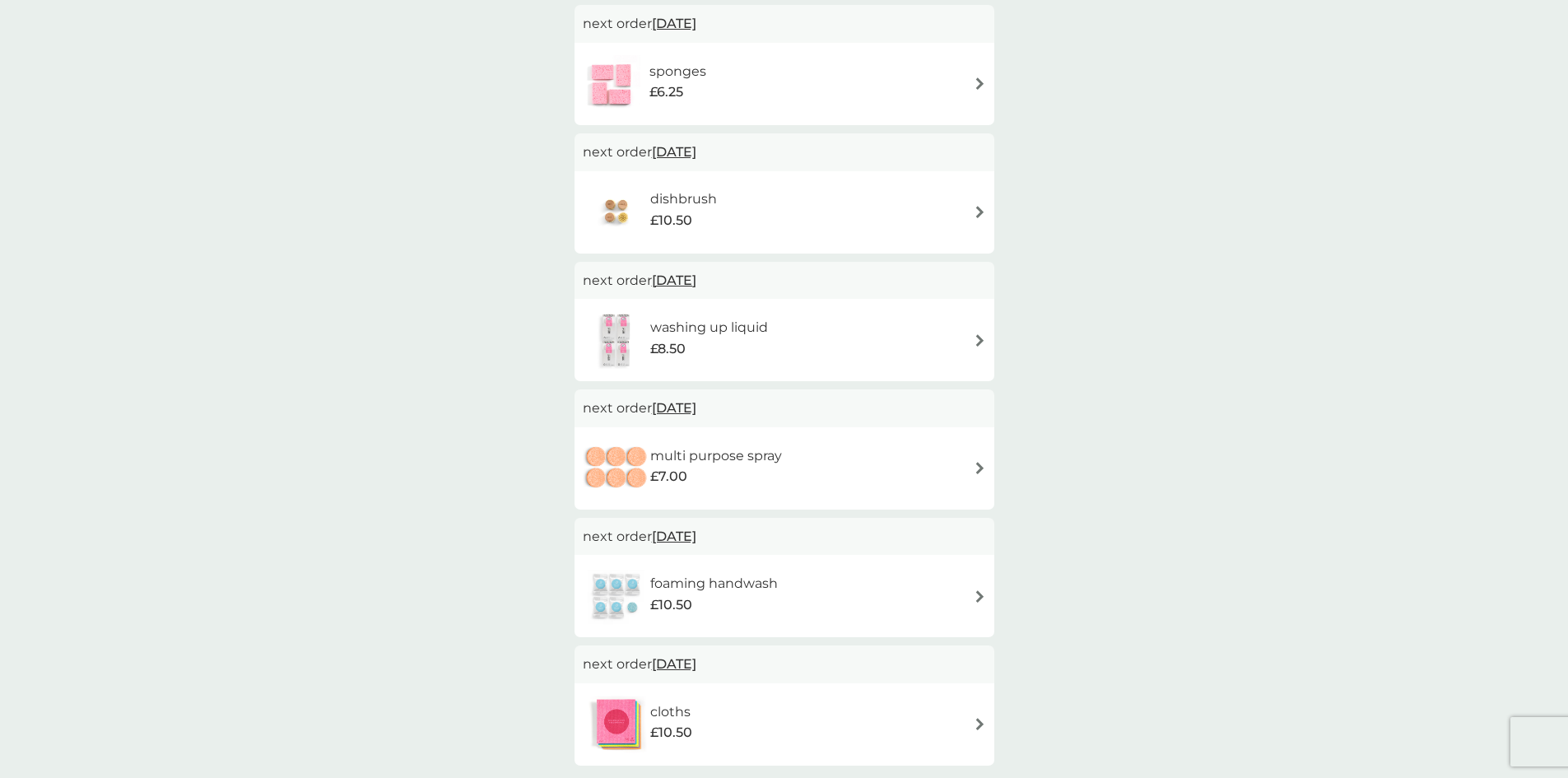
scroll to position [576, 0]
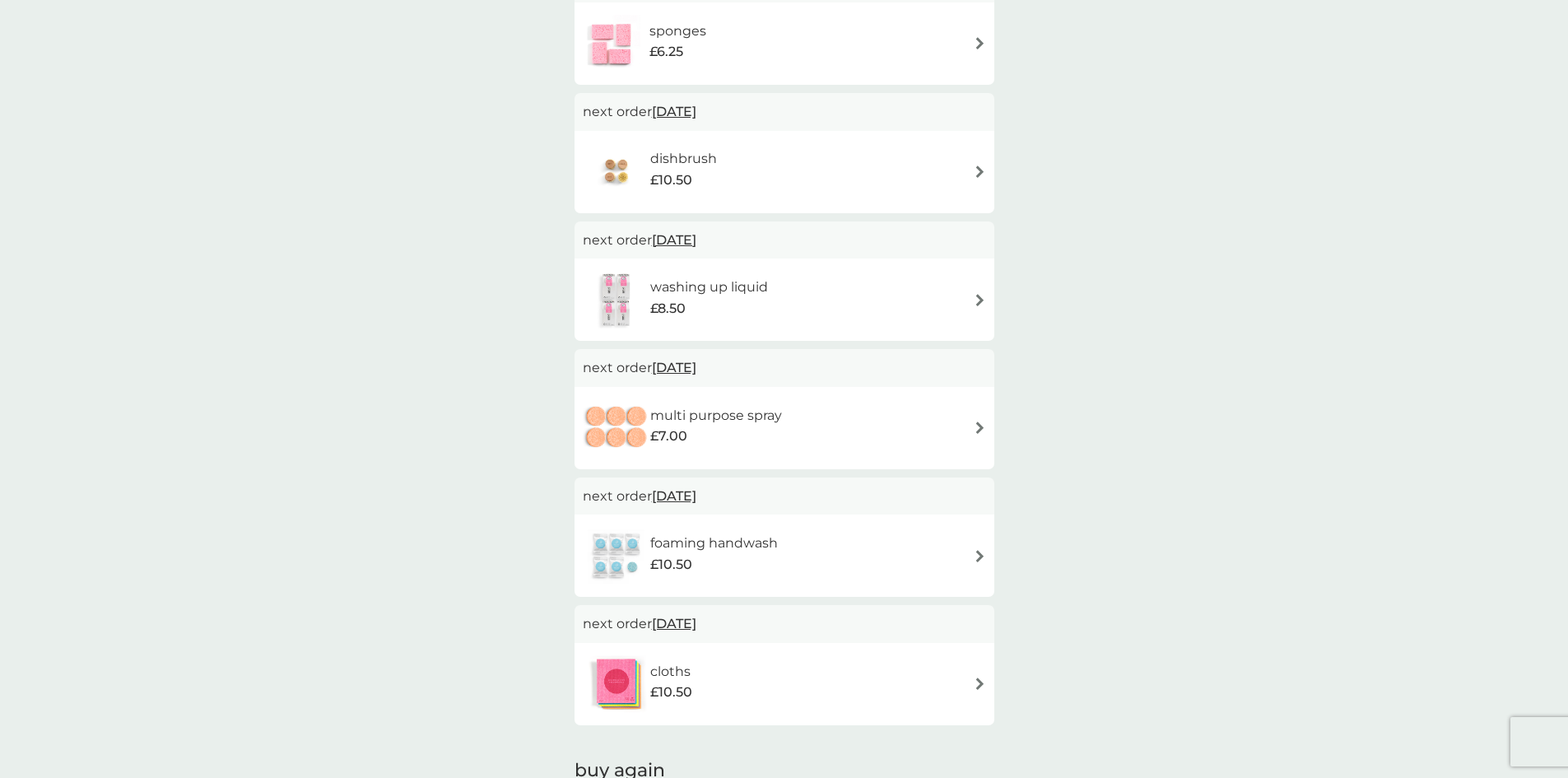
click at [721, 538] on h6 "foaming handwash" at bounding box center [714, 543] width 128 height 21
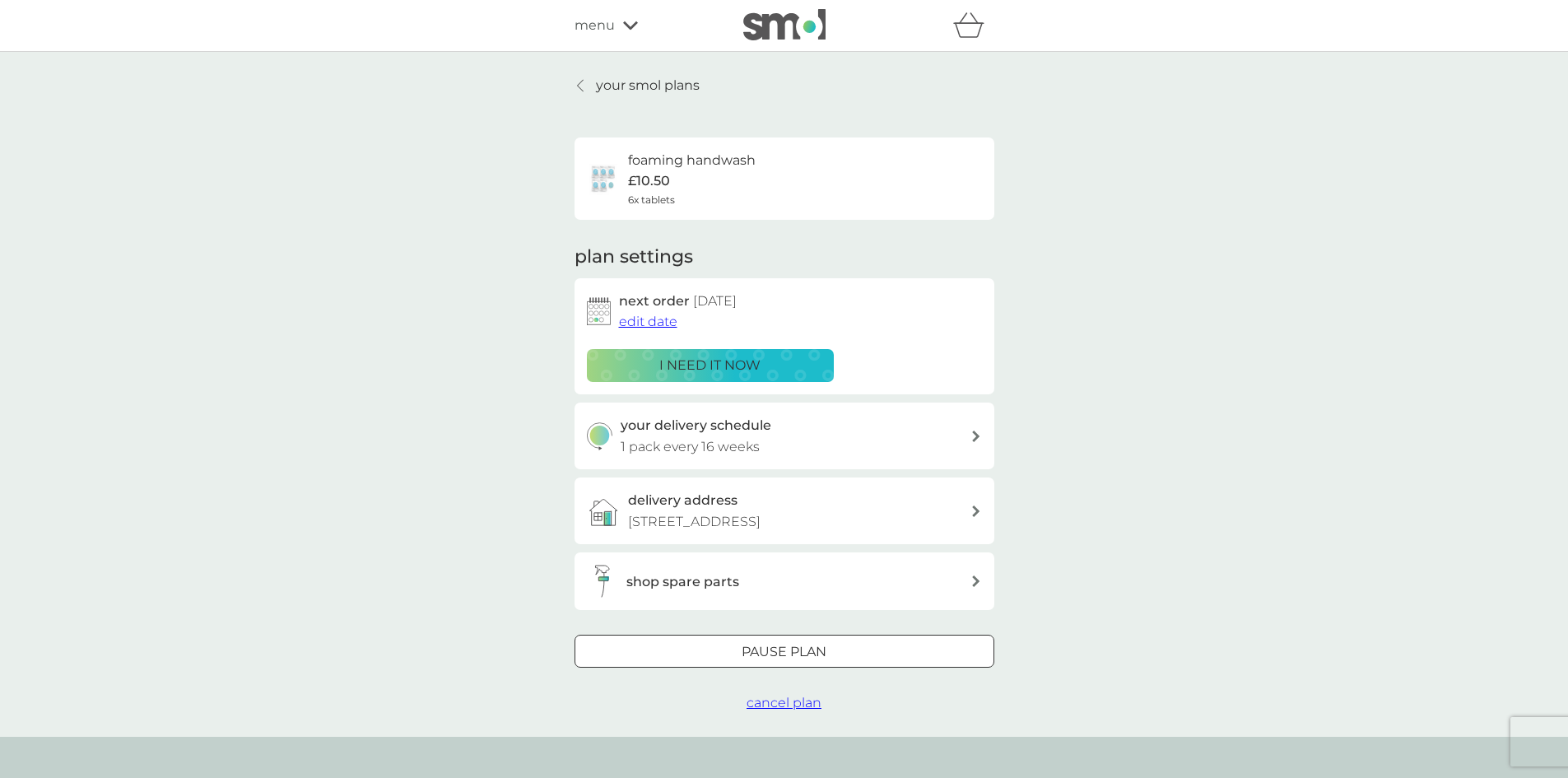
click at [643, 322] on span "edit date" at bounding box center [648, 321] width 58 height 15
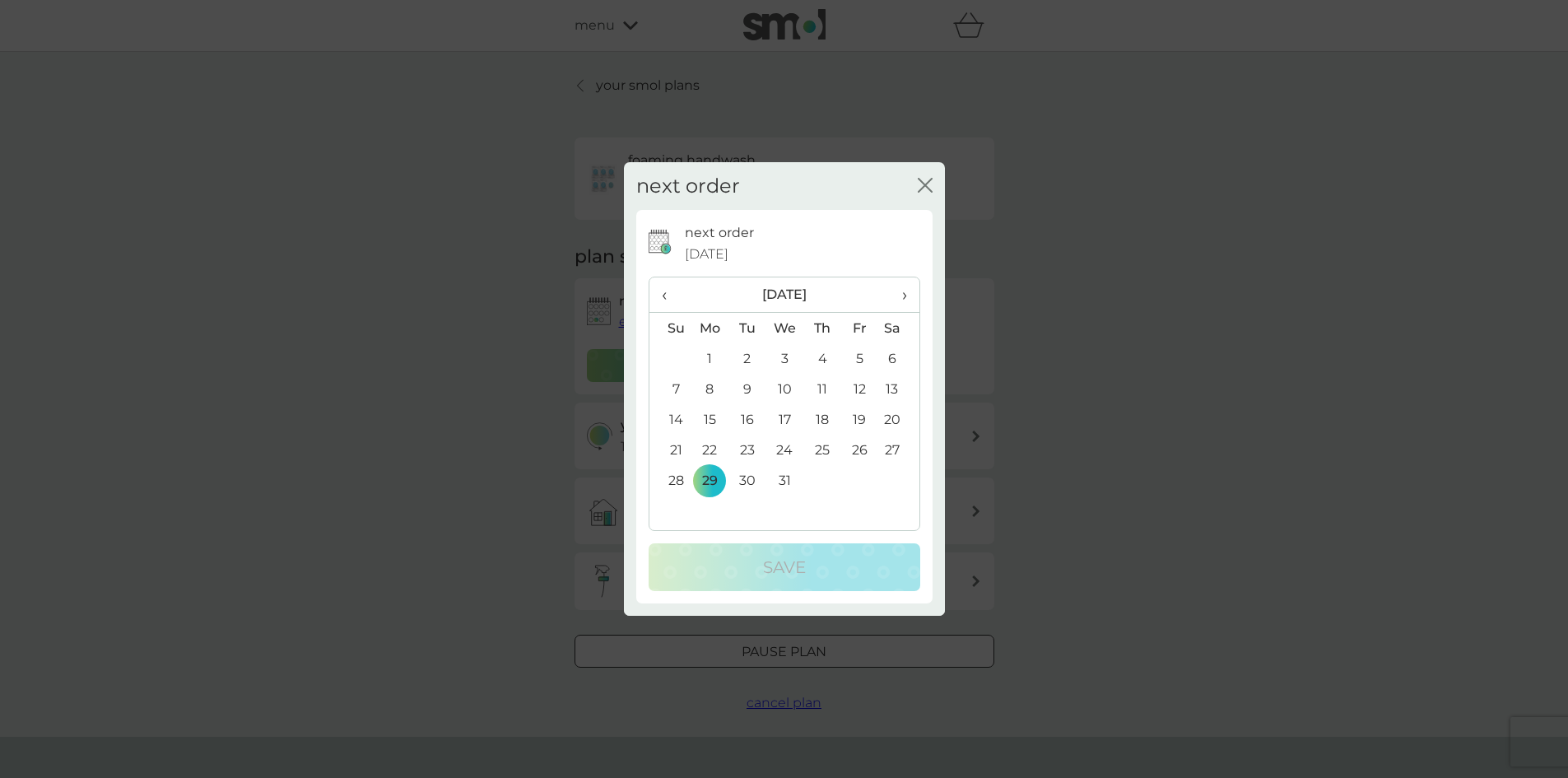
click at [668, 292] on span "‹" at bounding box center [670, 295] width 17 height 35
click at [820, 359] on td "2" at bounding box center [822, 358] width 37 height 30
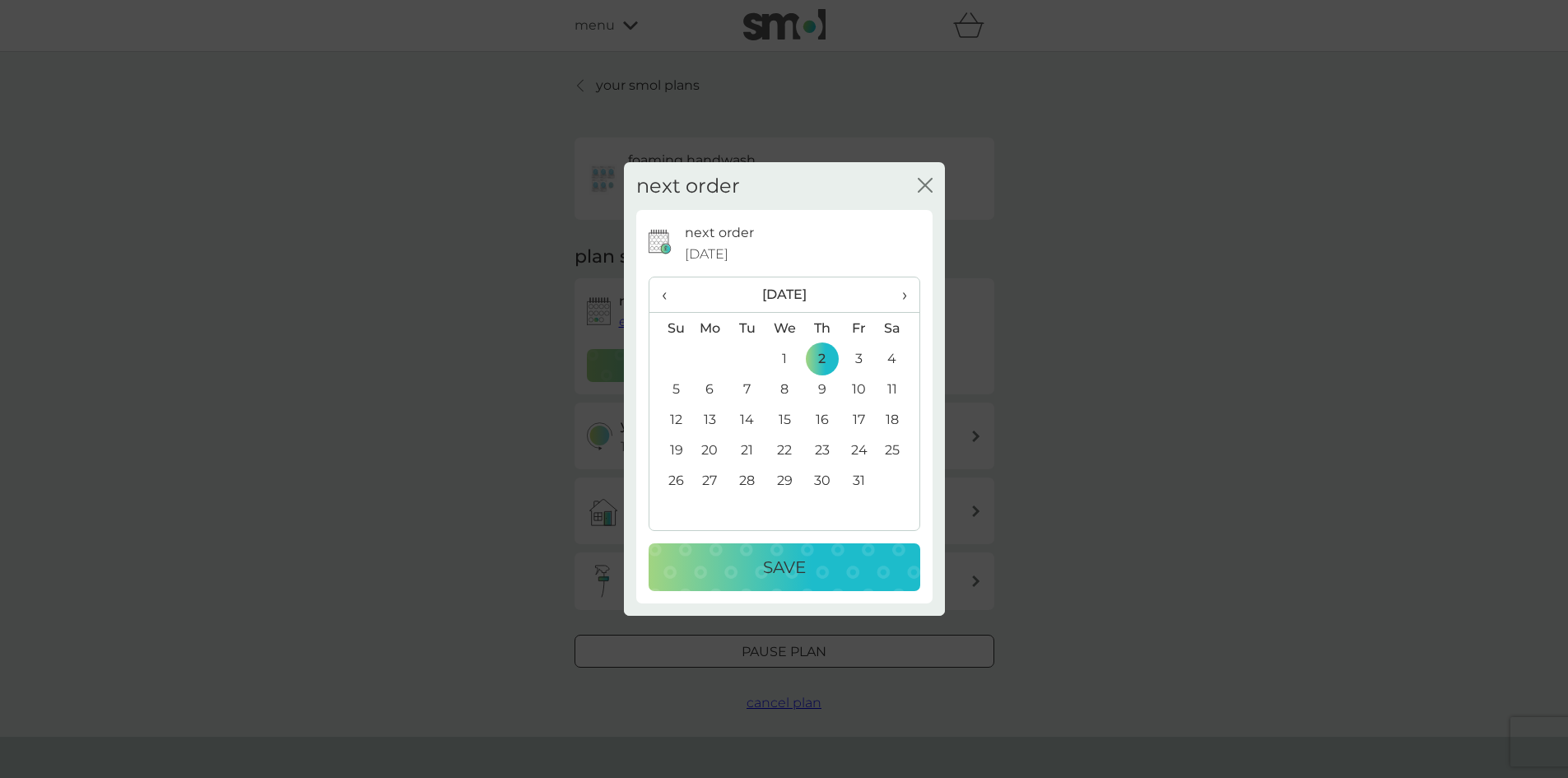
click at [766, 574] on p "Save" at bounding box center [784, 566] width 43 height 26
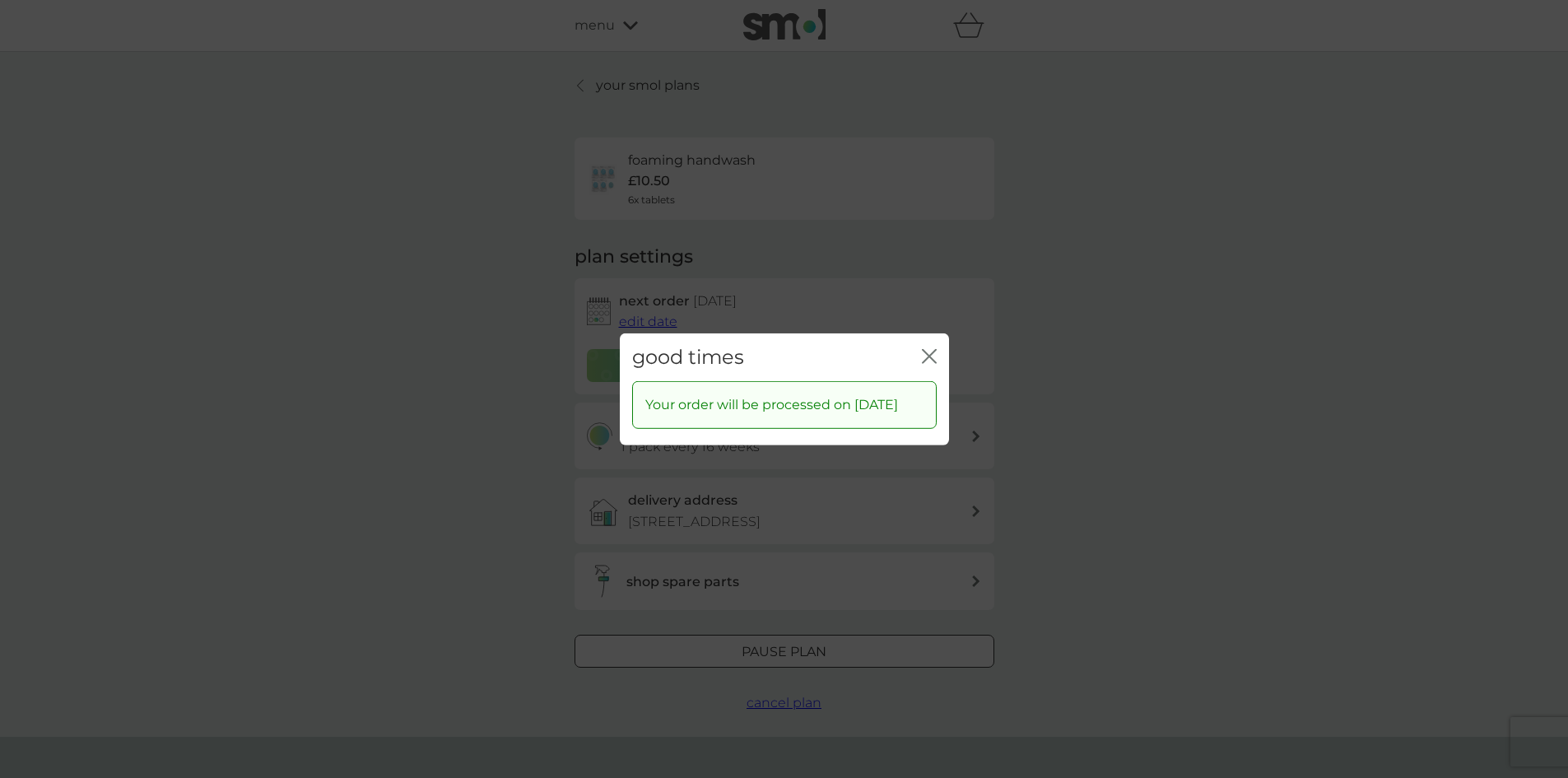
click at [933, 349] on icon "close" at bounding box center [932, 356] width 7 height 14
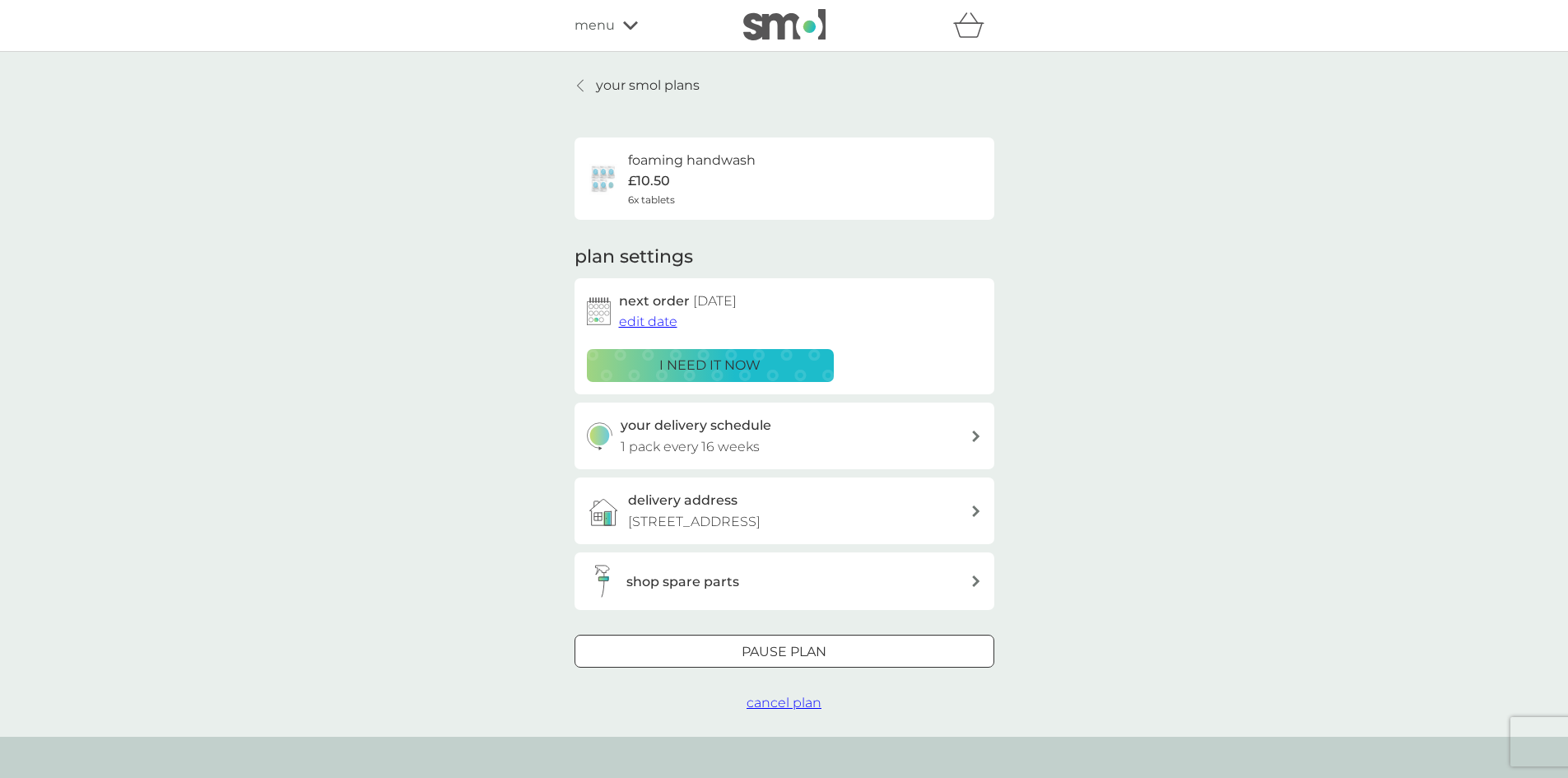
click at [632, 93] on p "your smol plans" at bounding box center [647, 85] width 103 height 21
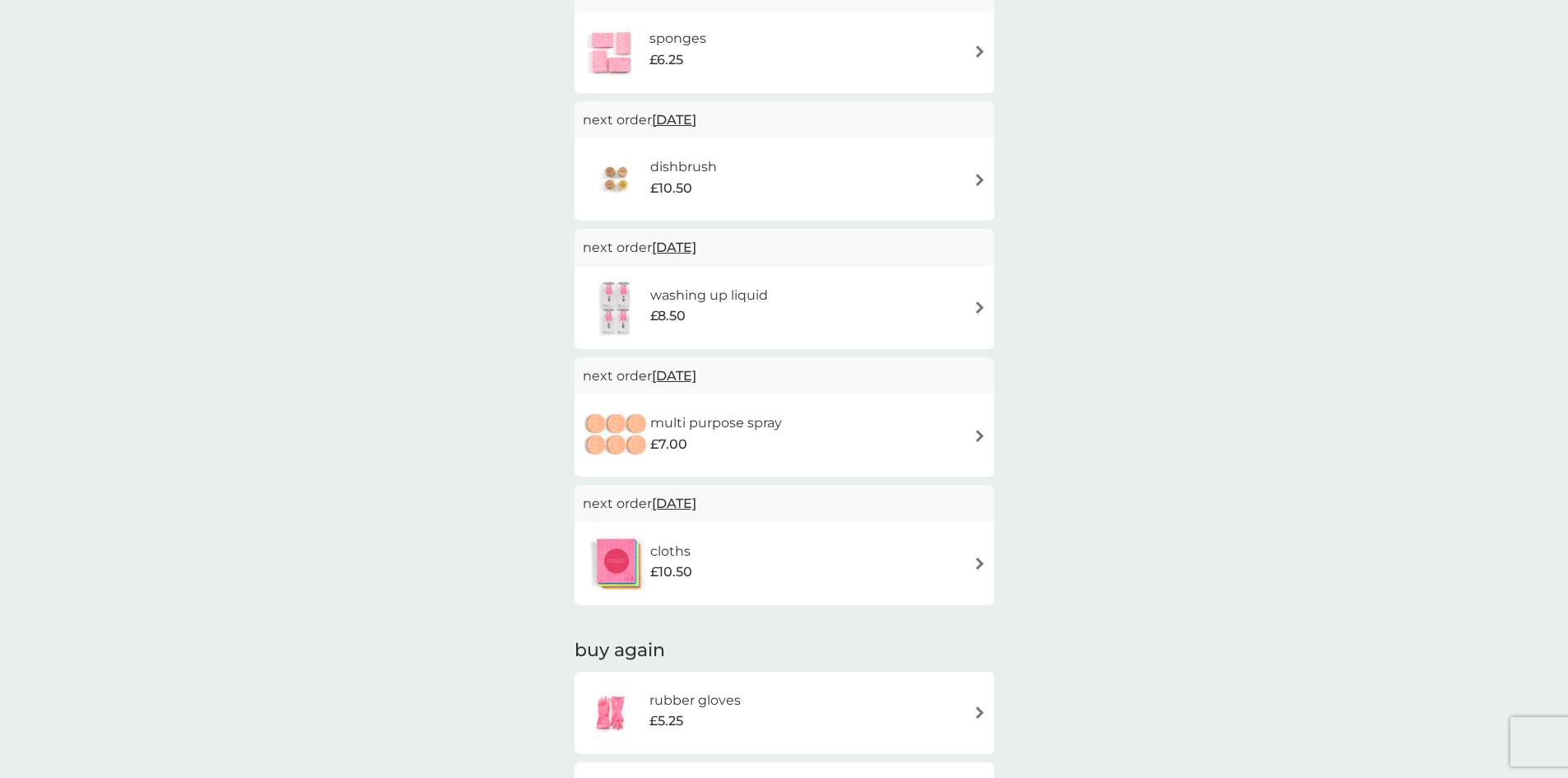
scroll to position [658, 0]
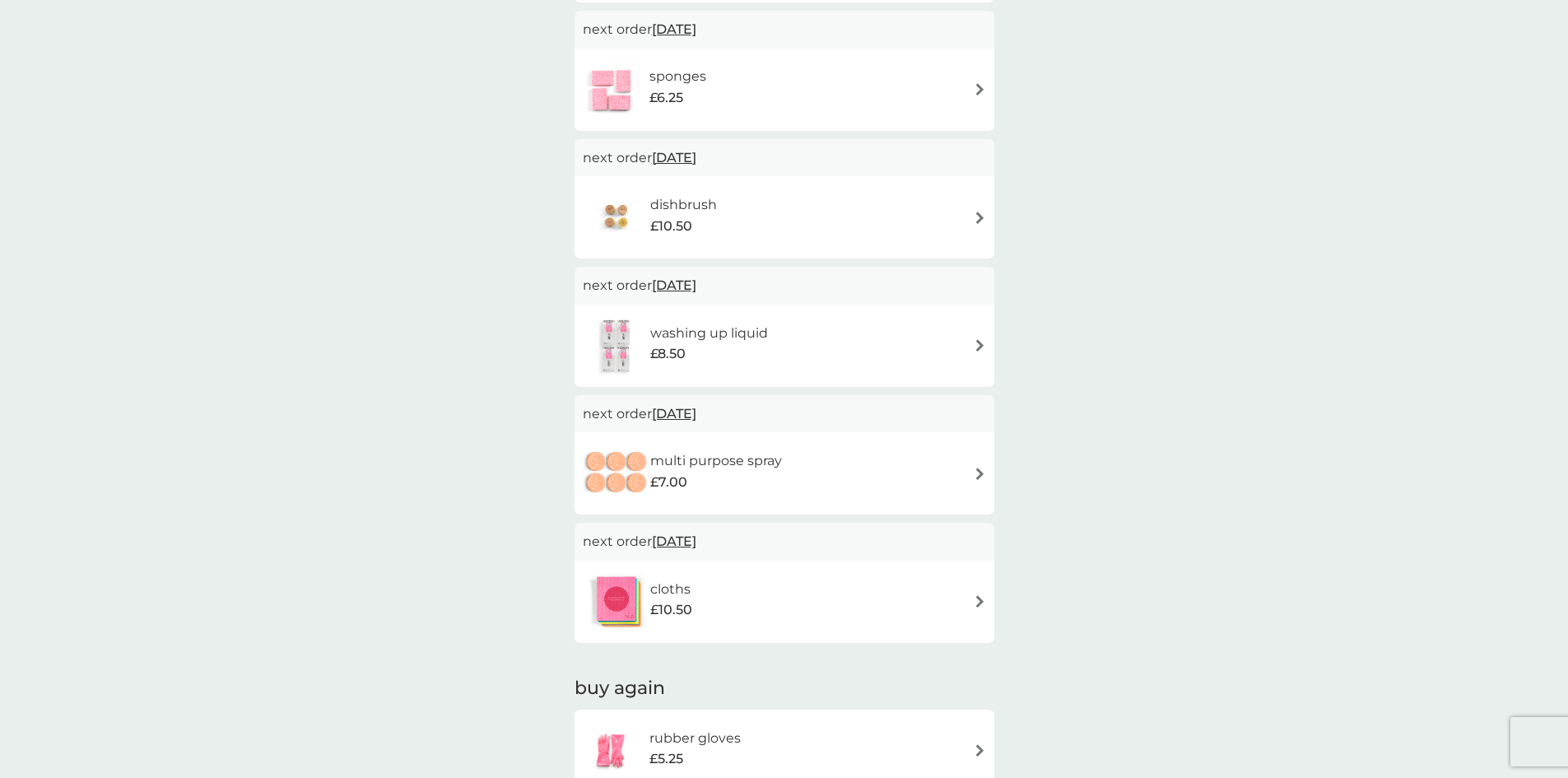
click at [695, 333] on h6 "washing up liquid" at bounding box center [710, 333] width 118 height 21
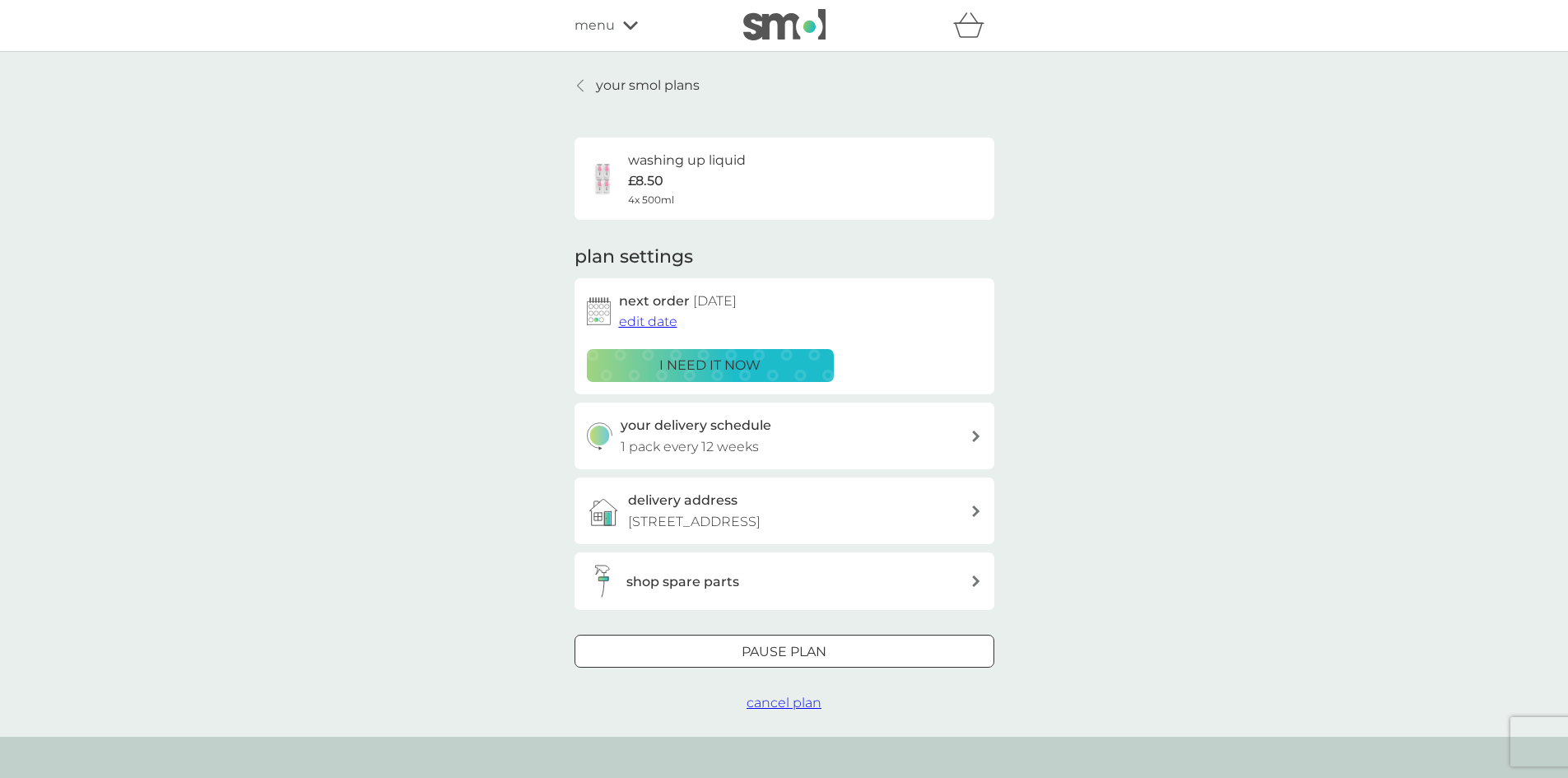
click at [636, 321] on span "edit date" at bounding box center [648, 321] width 58 height 15
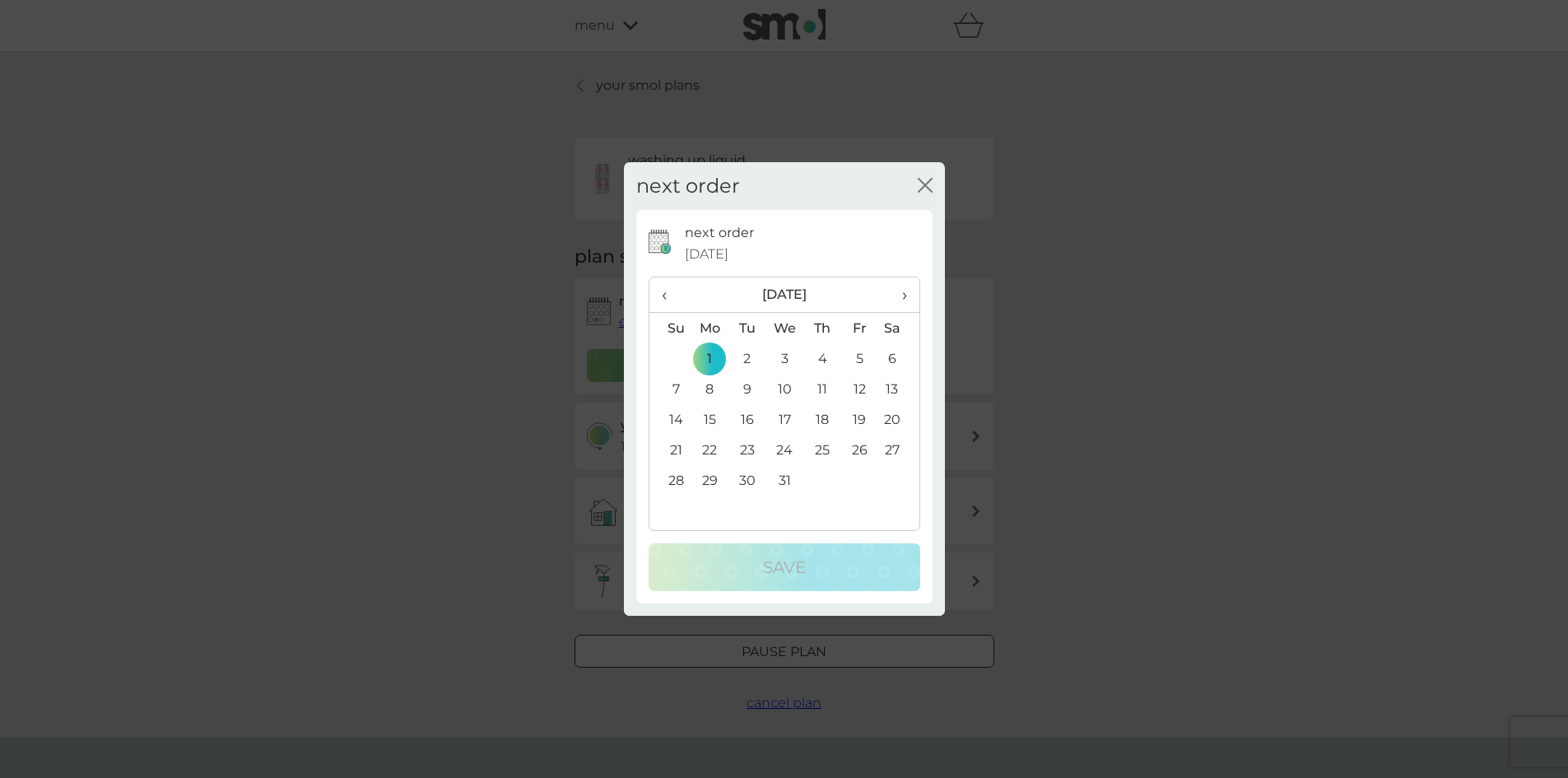
click at [663, 294] on span "‹" at bounding box center [670, 295] width 17 height 35
click at [901, 298] on span "›" at bounding box center [897, 295] width 16 height 35
click at [712, 357] on td "1" at bounding box center [710, 358] width 38 height 30
click at [926, 188] on icon "close" at bounding box center [924, 185] width 15 height 14
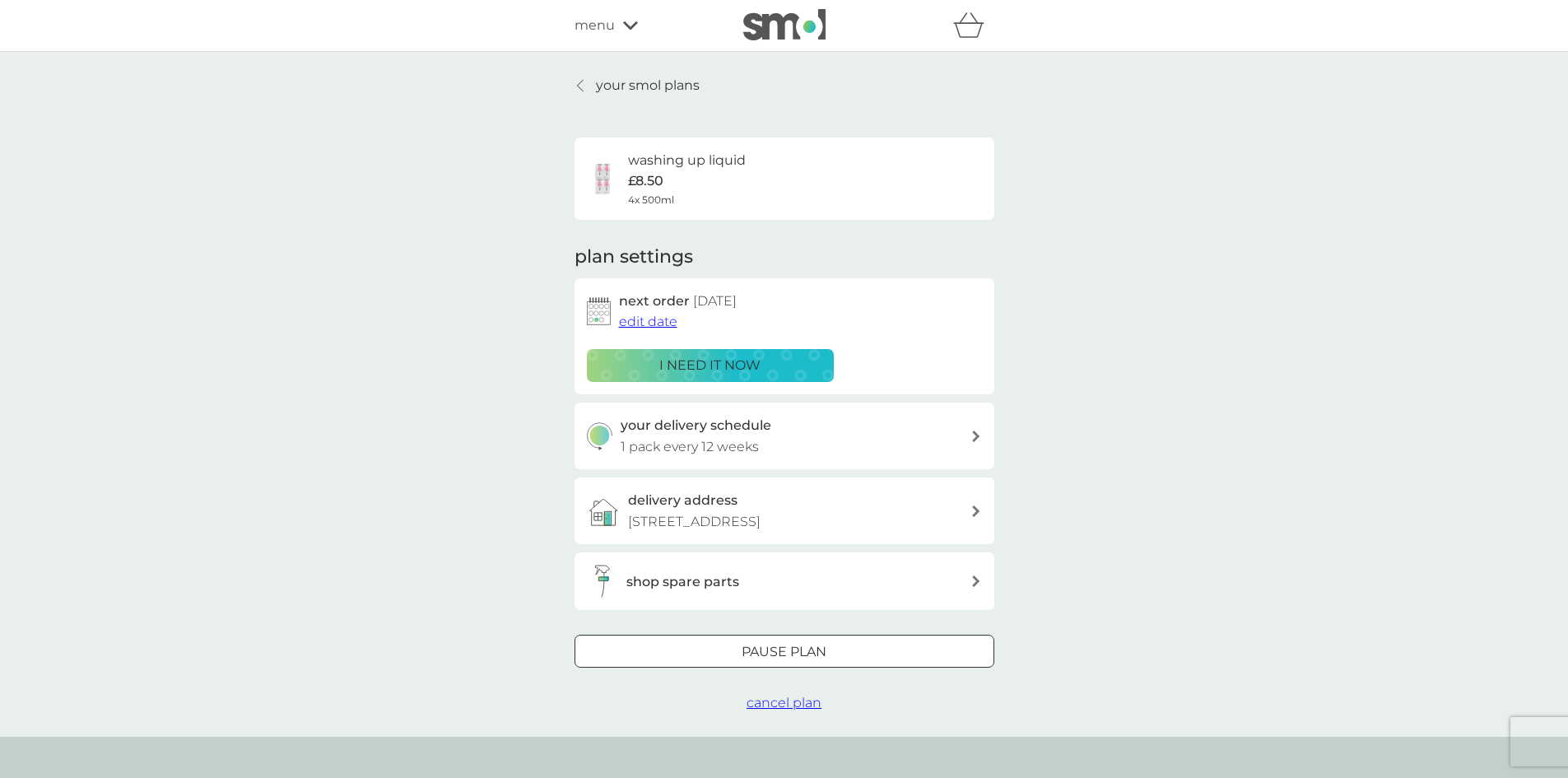
click at [702, 577] on h3 "shop spare parts" at bounding box center [682, 582] width 113 height 21
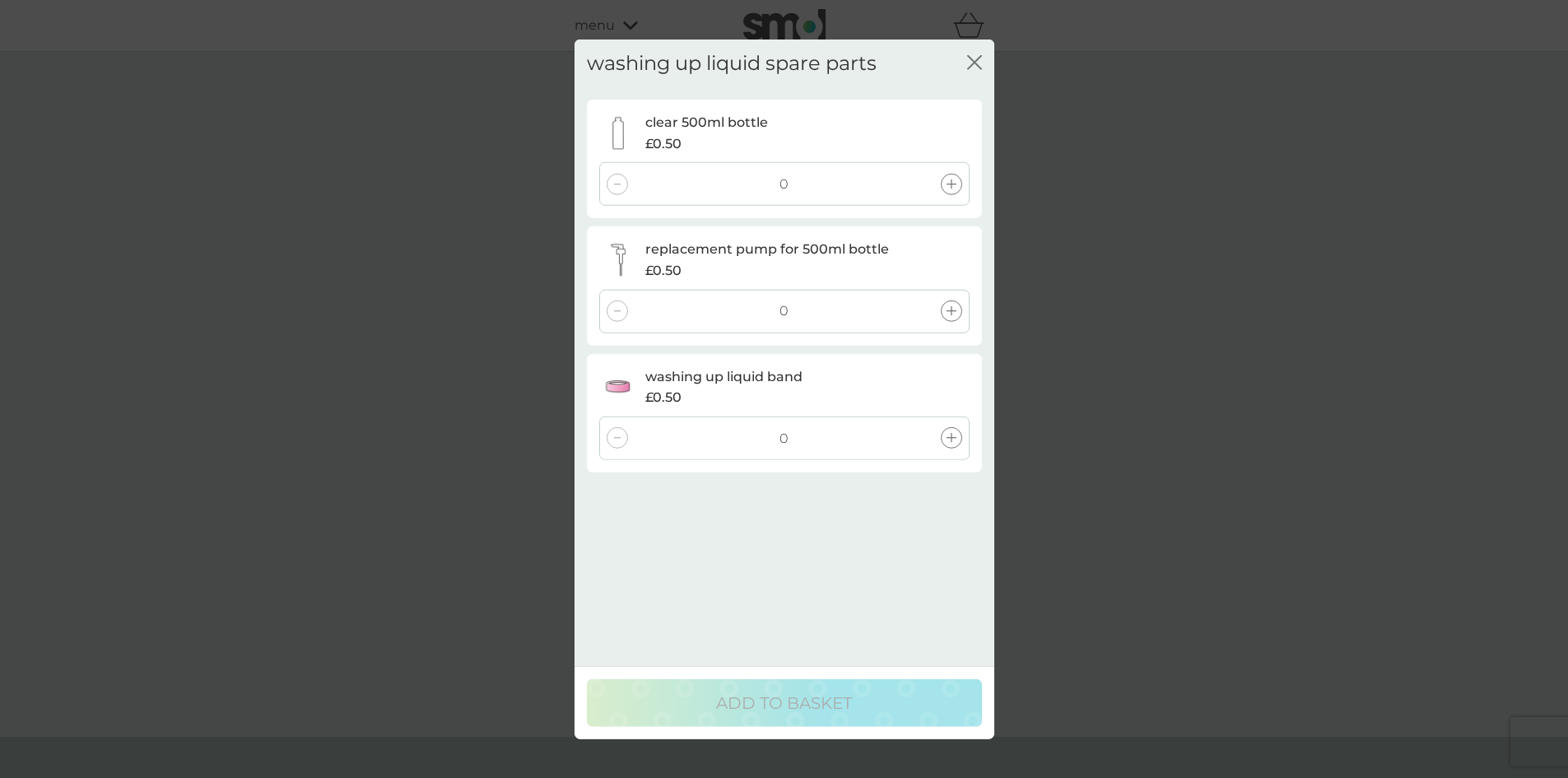
click at [977, 59] on icon "close" at bounding box center [977, 62] width 7 height 14
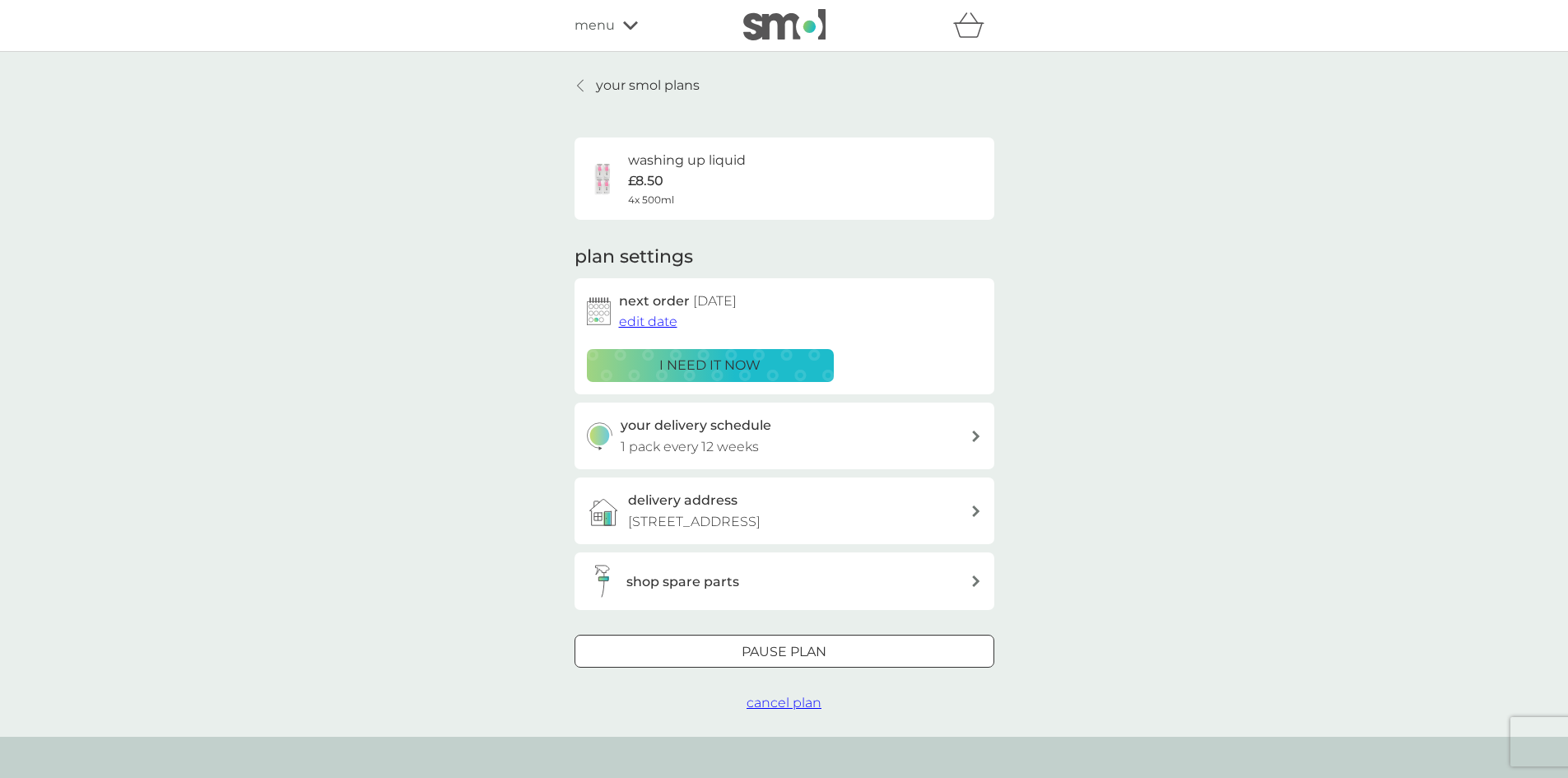
click at [679, 85] on p "your smol plans" at bounding box center [647, 85] width 103 height 21
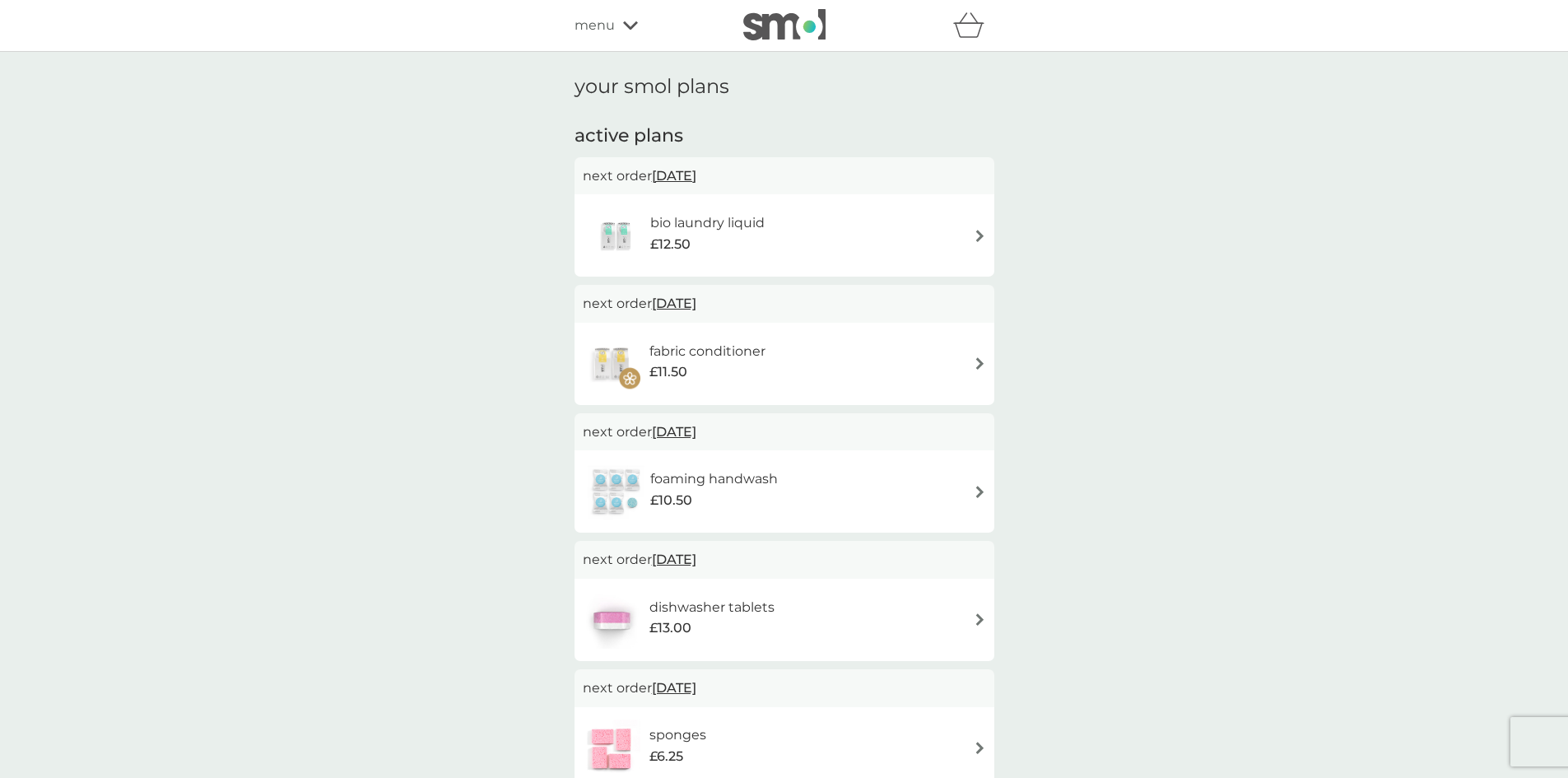
click at [706, 341] on h6 "fabric conditioner" at bounding box center [708, 351] width 116 height 21
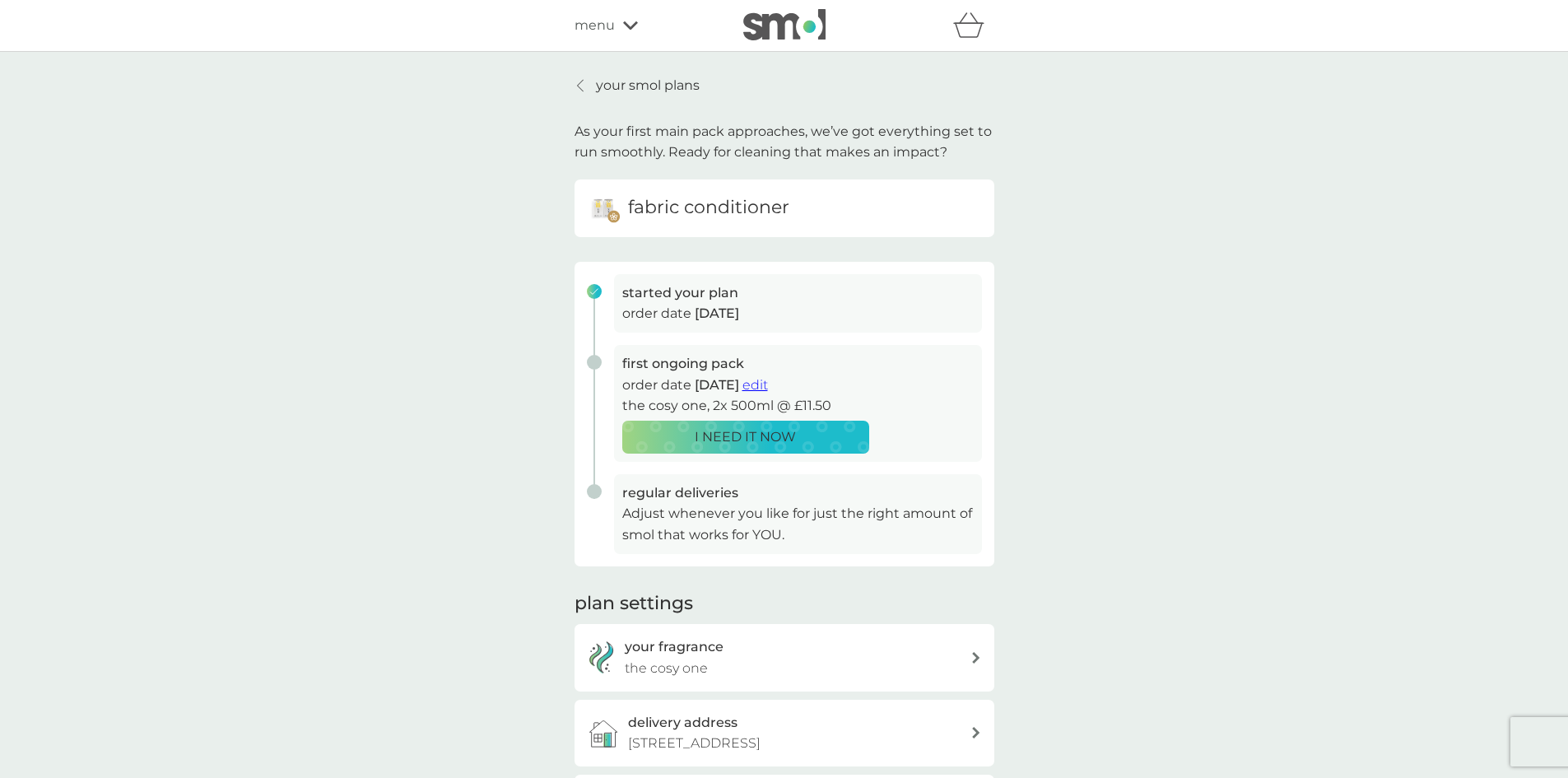
click at [768, 385] on span "edit" at bounding box center [755, 385] width 25 height 15
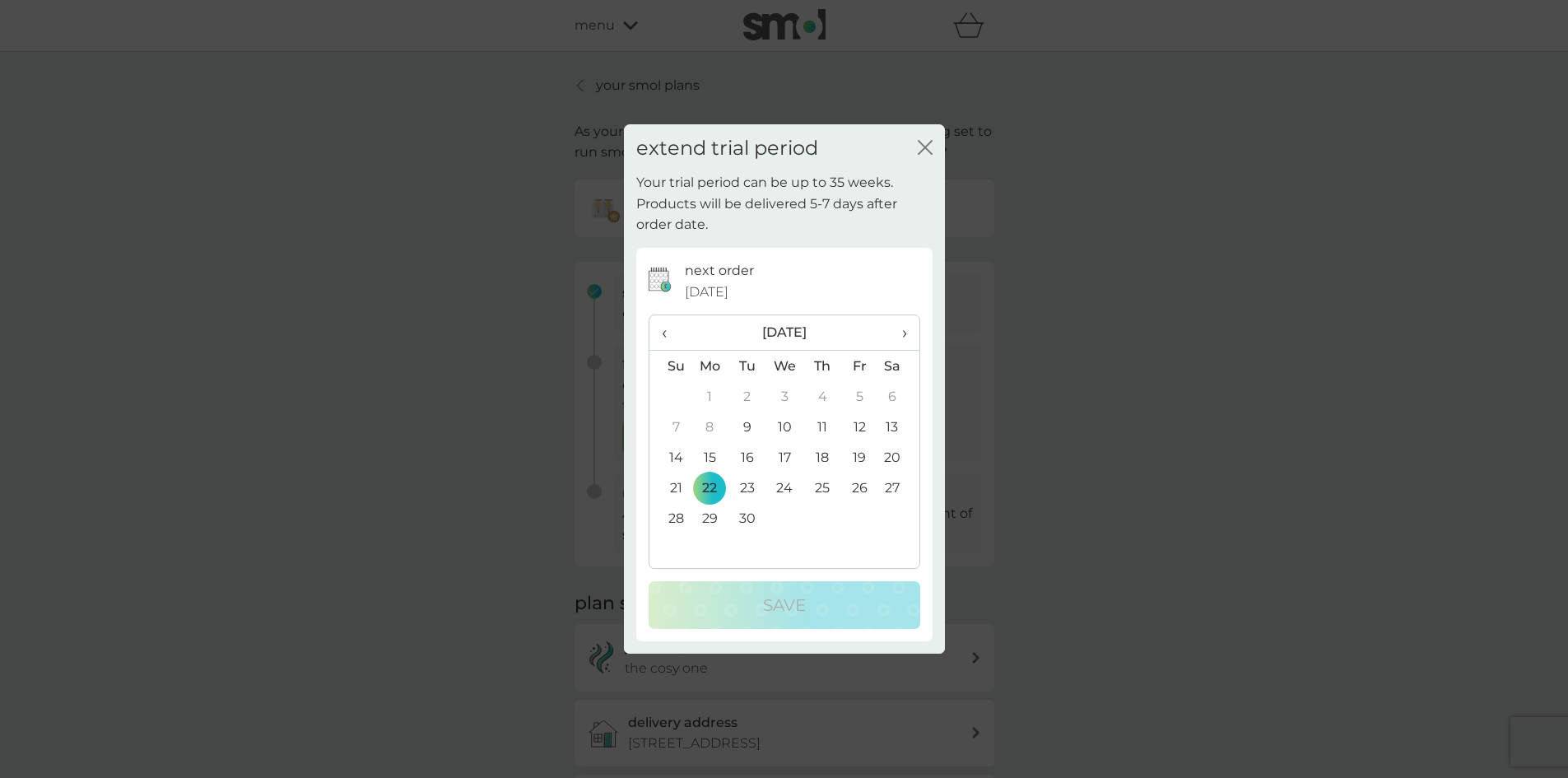
click at [711, 456] on td "15" at bounding box center [710, 456] width 38 height 30
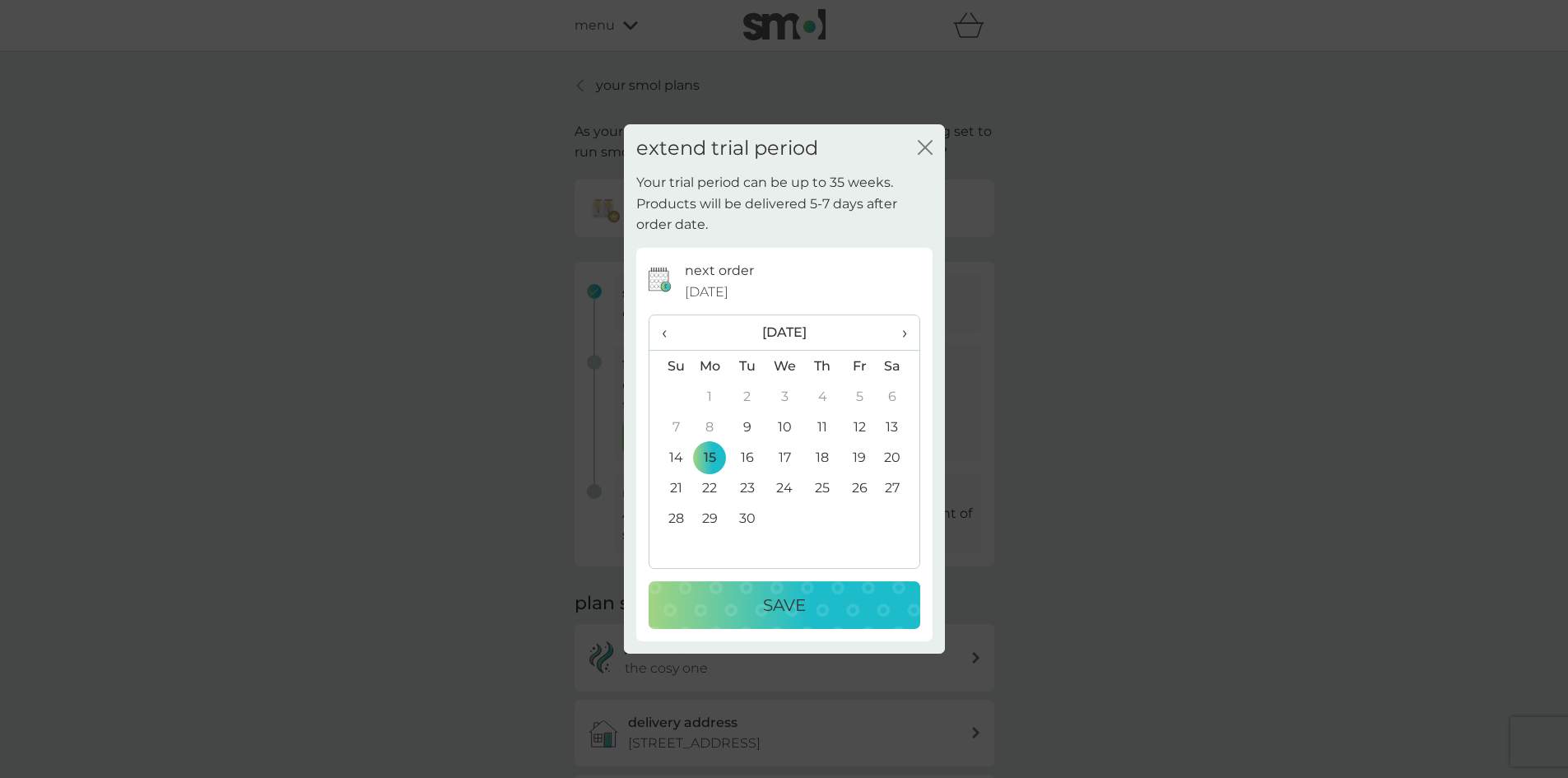
click at [769, 604] on p "Save" at bounding box center [784, 604] width 43 height 26
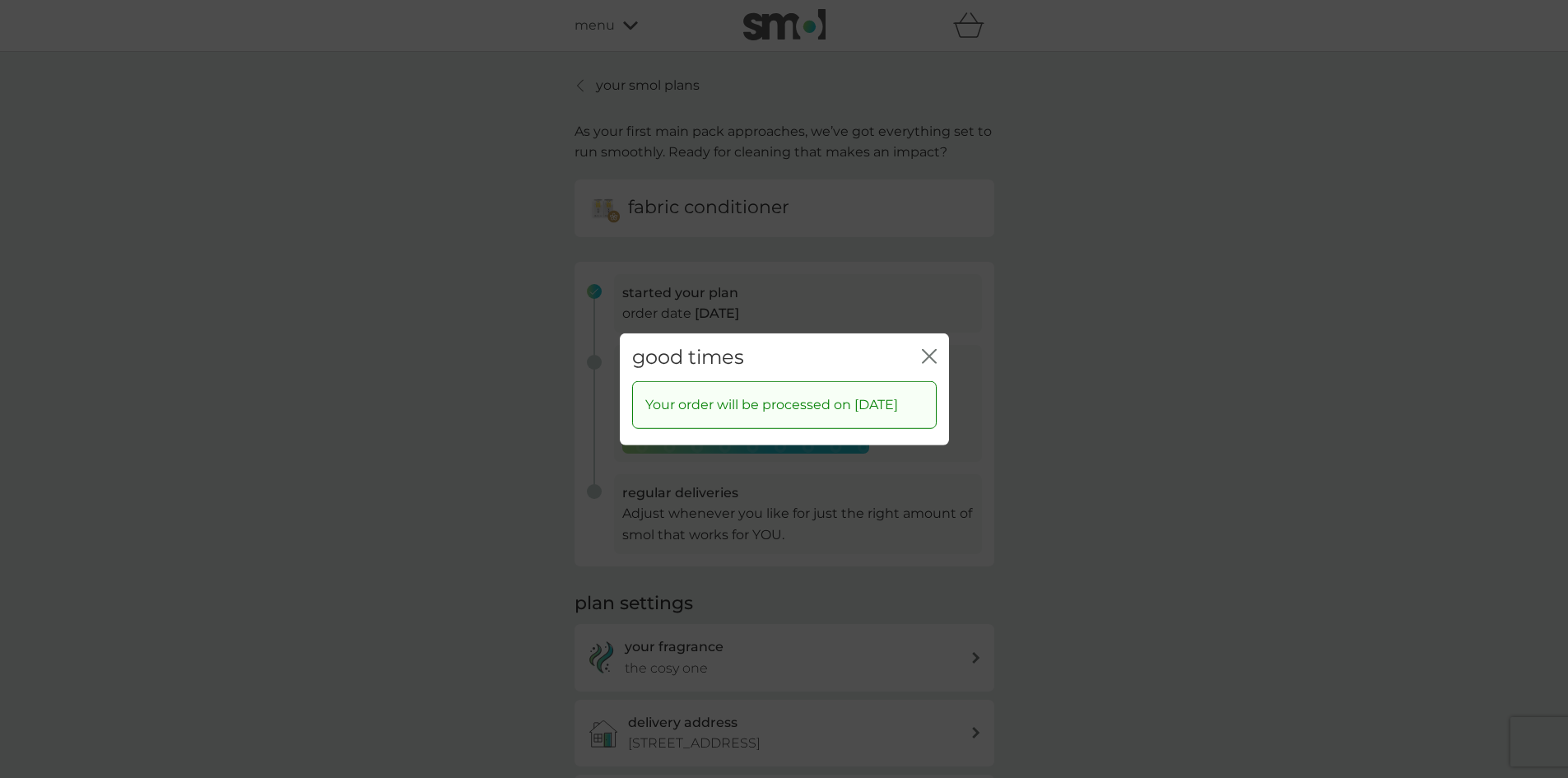
click at [932, 348] on icon "close" at bounding box center [928, 355] width 15 height 14
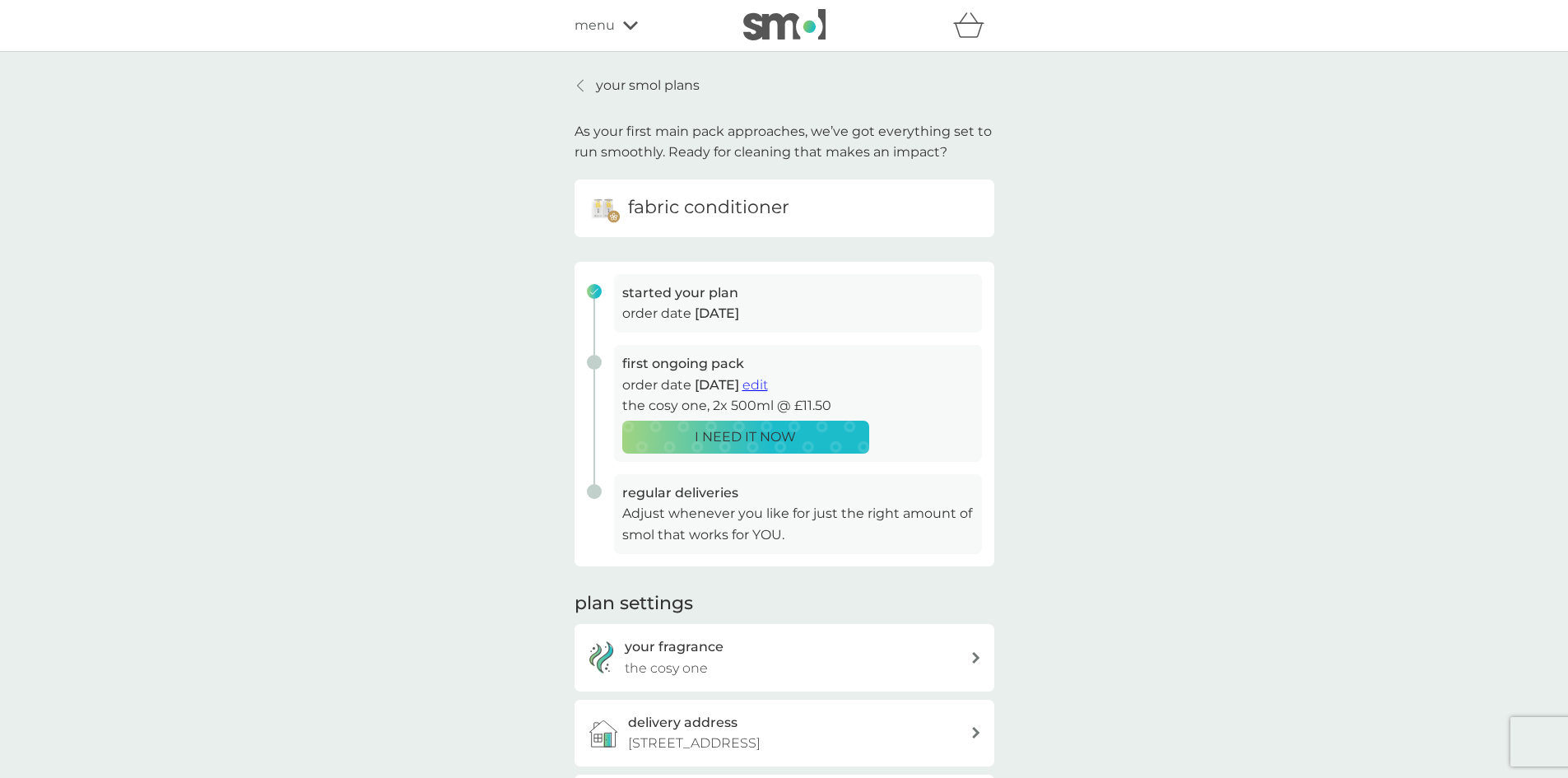
click at [624, 85] on p "your smol plans" at bounding box center [647, 85] width 103 height 21
